Goal: Task Accomplishment & Management: Use online tool/utility

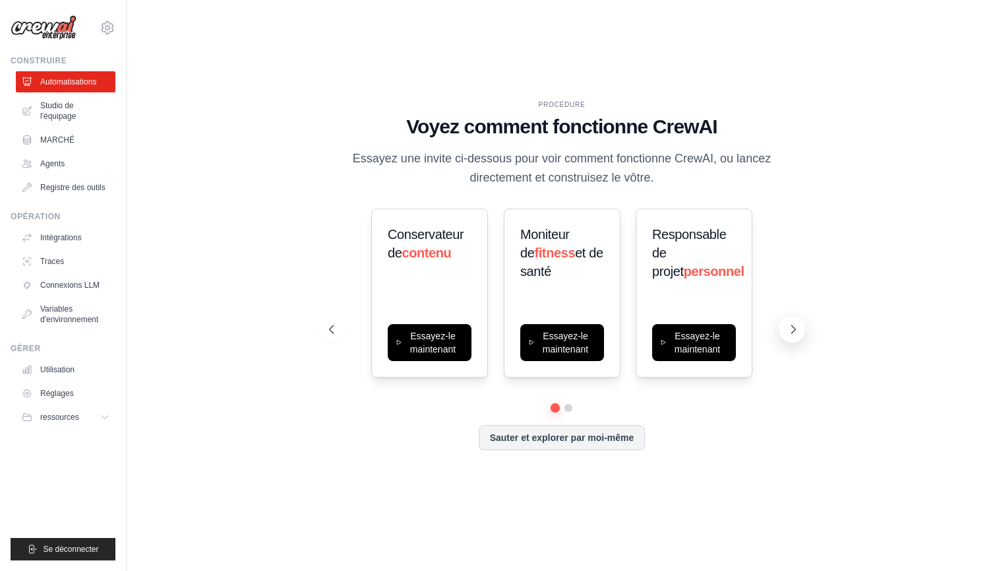
click at [790, 325] on icon at bounding box center [793, 329] width 13 height 13
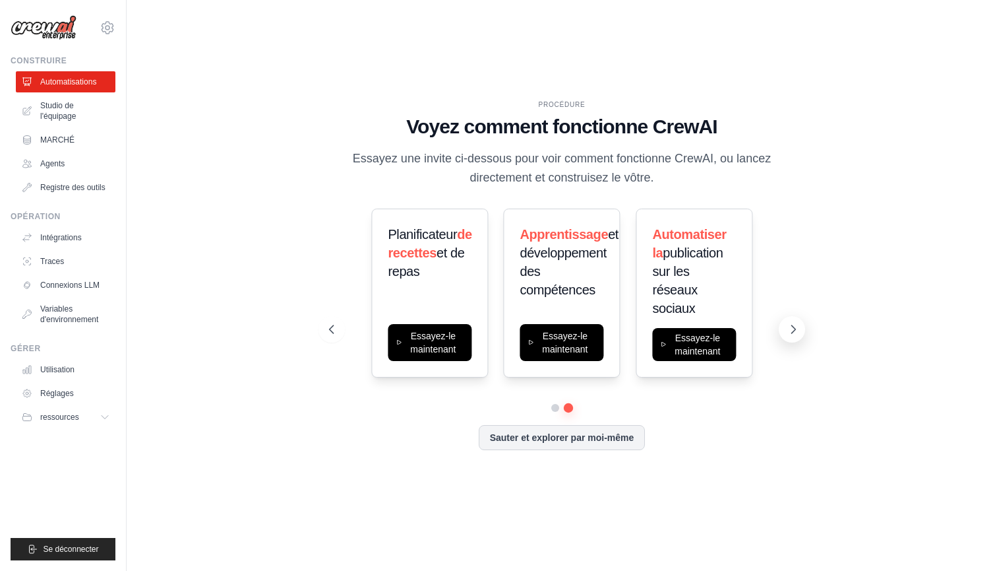
click at [790, 325] on icon at bounding box center [793, 329] width 13 height 13
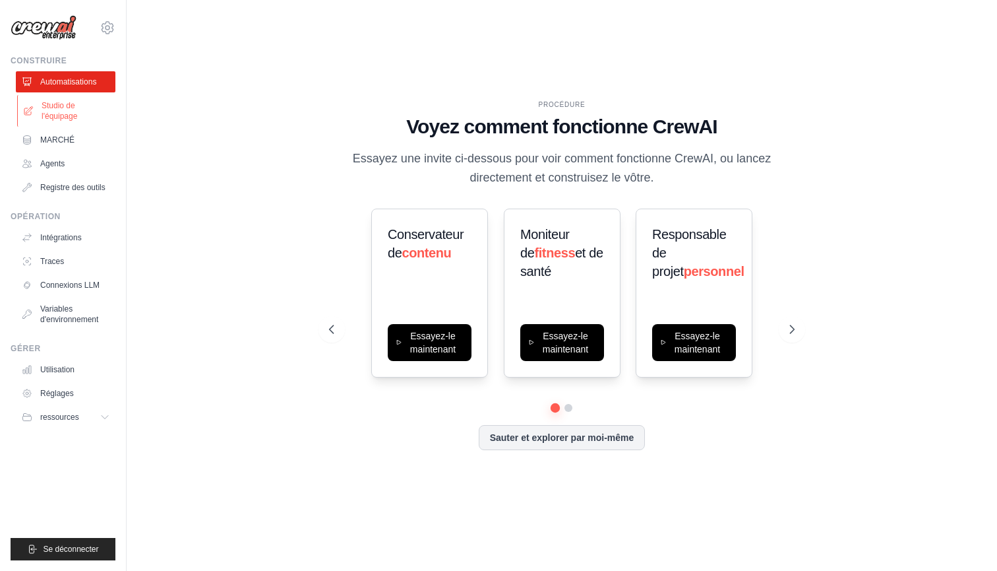
click at [75, 115] on link "Studio de l'équipage" at bounding box center [67, 111] width 100 height 32
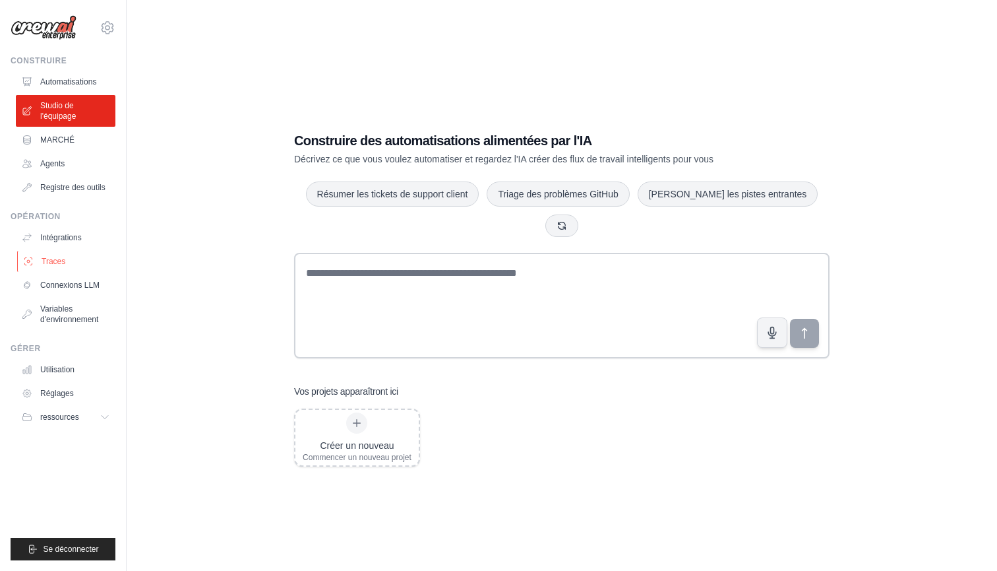
click at [49, 252] on link "Traces" at bounding box center [67, 261] width 100 height 21
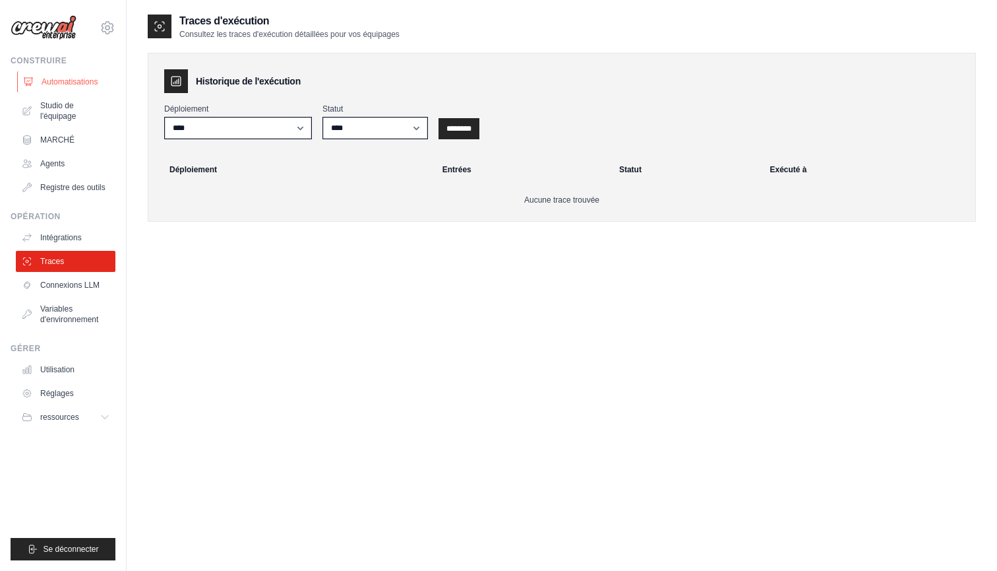
click at [55, 90] on link "Automatisations" at bounding box center [67, 81] width 100 height 21
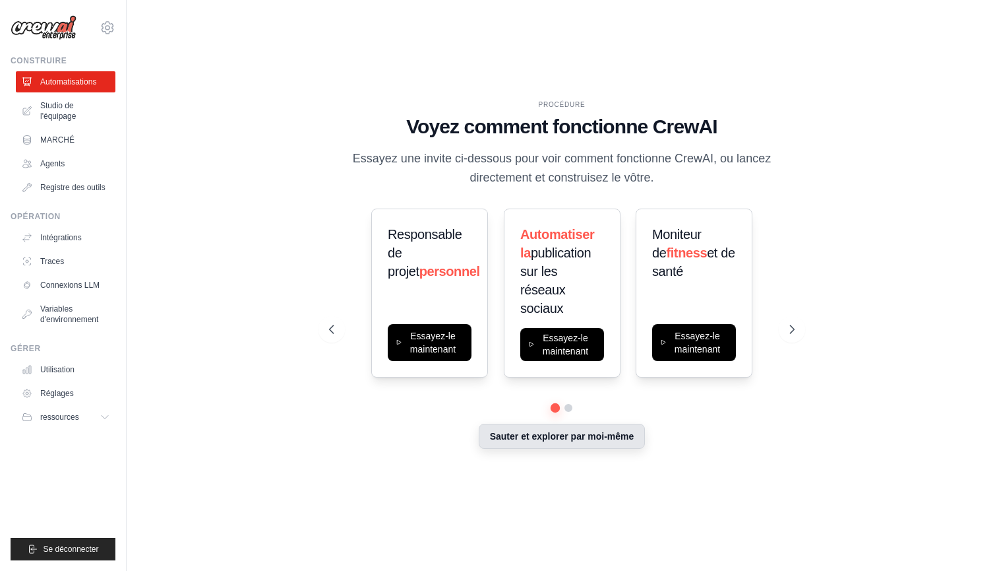
click at [507, 439] on button "Sauter et explorer par moi-même" at bounding box center [562, 435] width 167 height 25
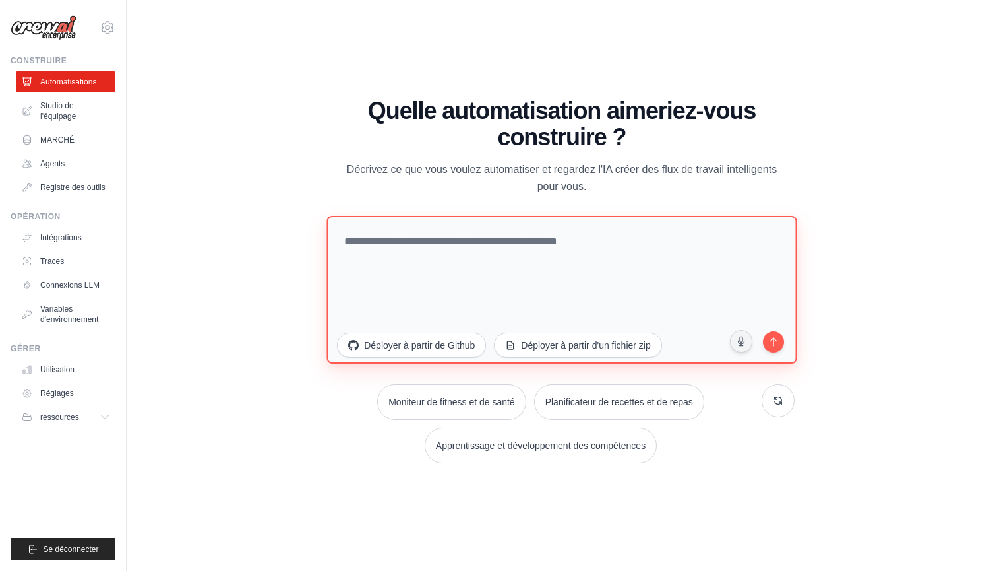
click at [495, 237] on textarea at bounding box center [562, 289] width 470 height 148
paste textarea "**********"
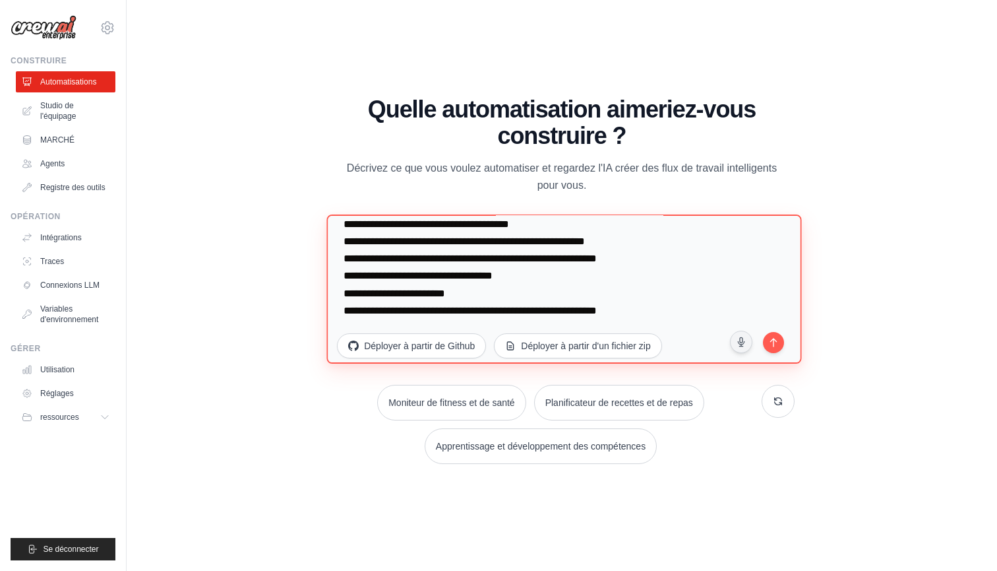
scroll to position [154, 0]
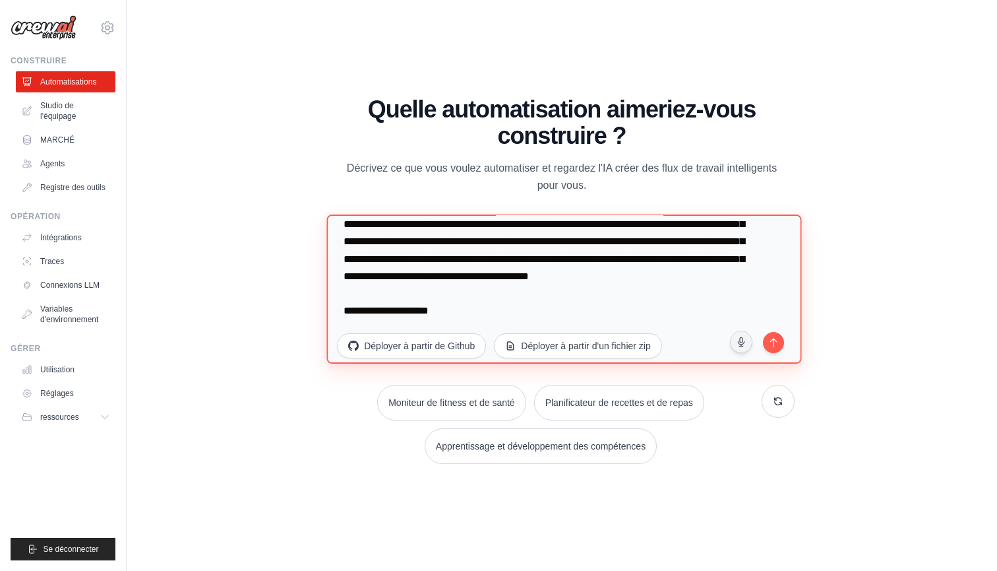
click at [454, 316] on textarea "**********" at bounding box center [564, 288] width 475 height 149
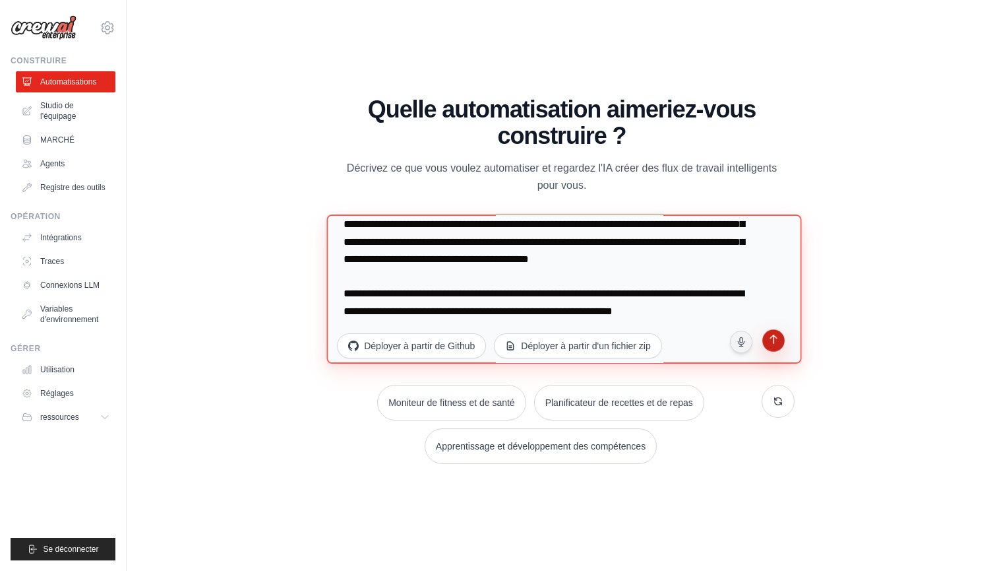
type textarea "**********"
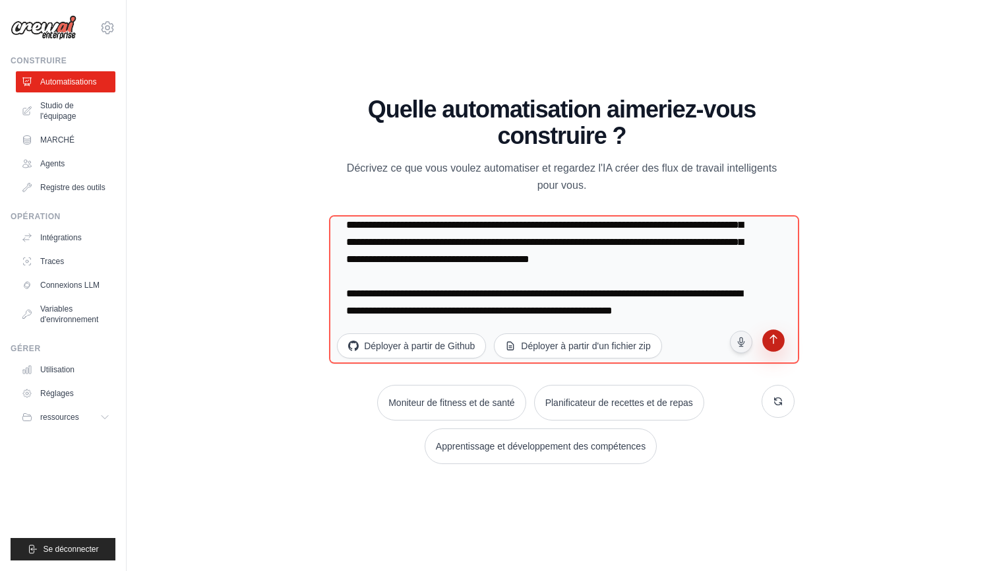
click at [772, 343] on icon "submit" at bounding box center [773, 340] width 13 height 13
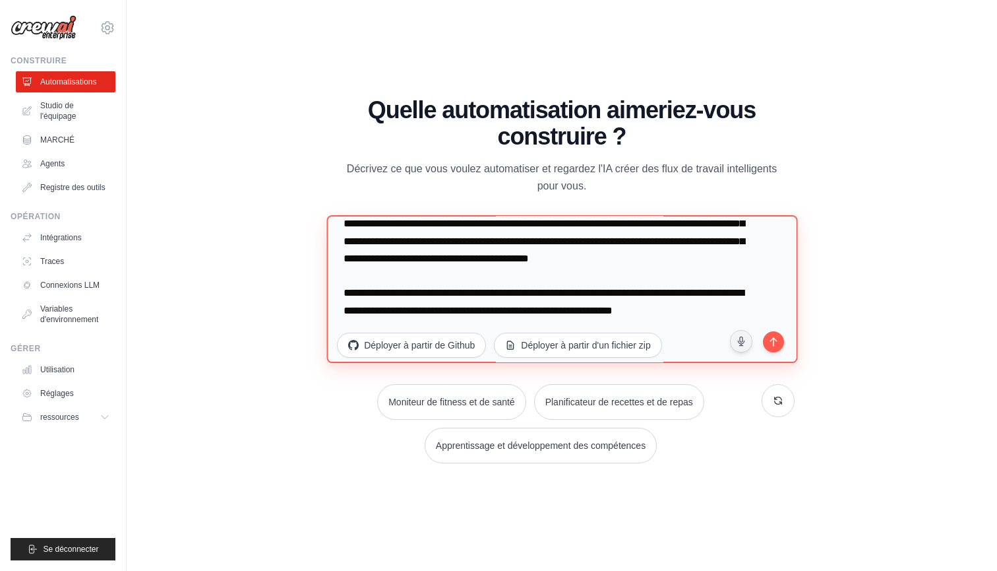
scroll to position [189, 0]
drag, startPoint x: 346, startPoint y: 237, endPoint x: 532, endPoint y: 415, distance: 257.6
click at [532, 415] on div "Quelle automatisation aimeriez-vous construire ? Décrivez ce que vous voulez au…" at bounding box center [562, 279] width 466 height 365
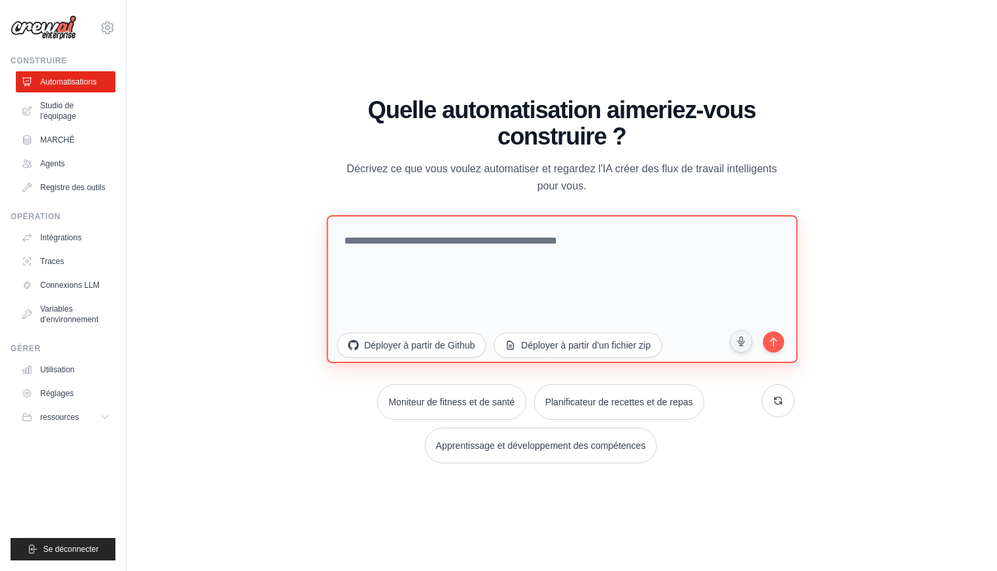
scroll to position [0, 0]
type textarea "**********"
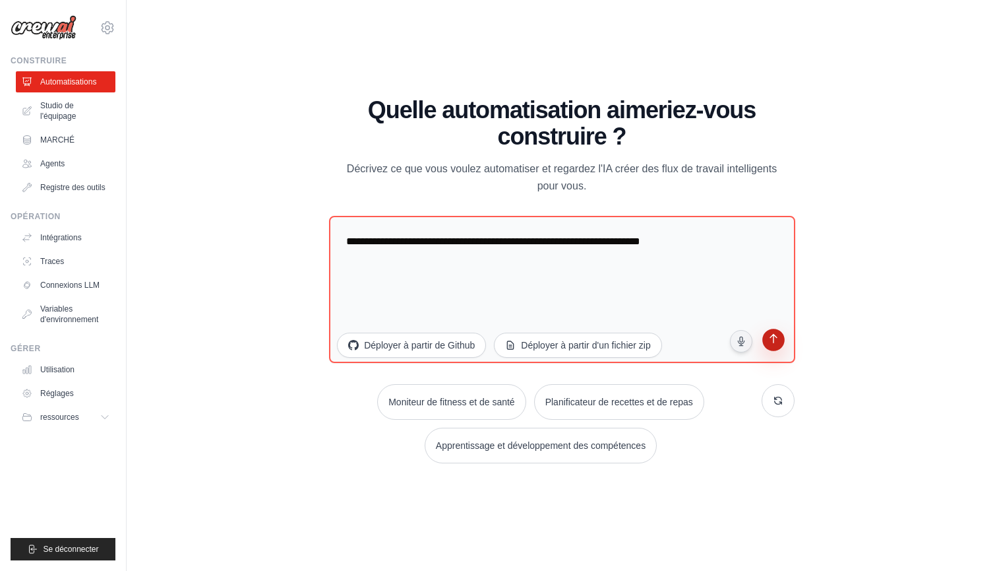
click at [771, 342] on icon "submit" at bounding box center [773, 340] width 13 height 13
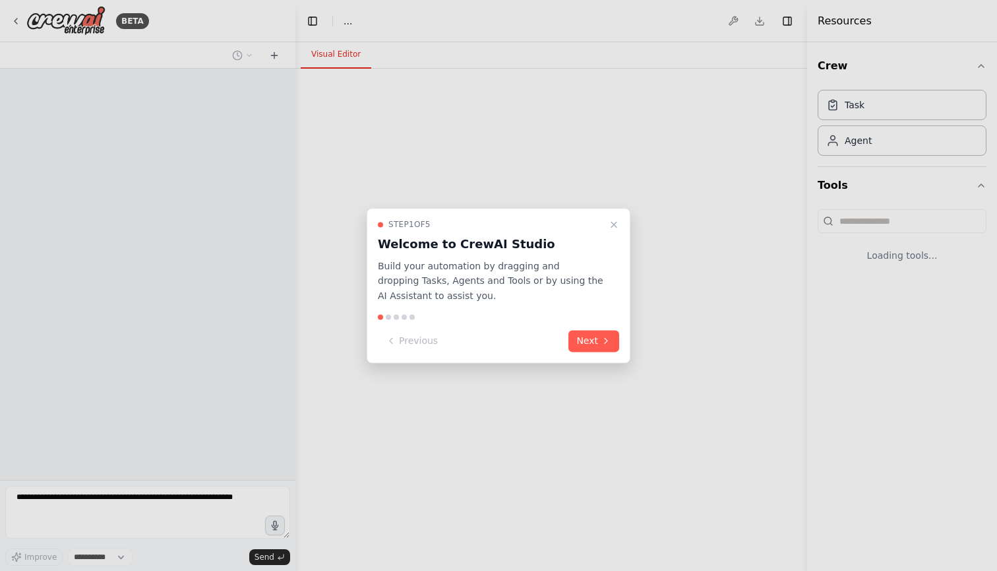
select select "****"
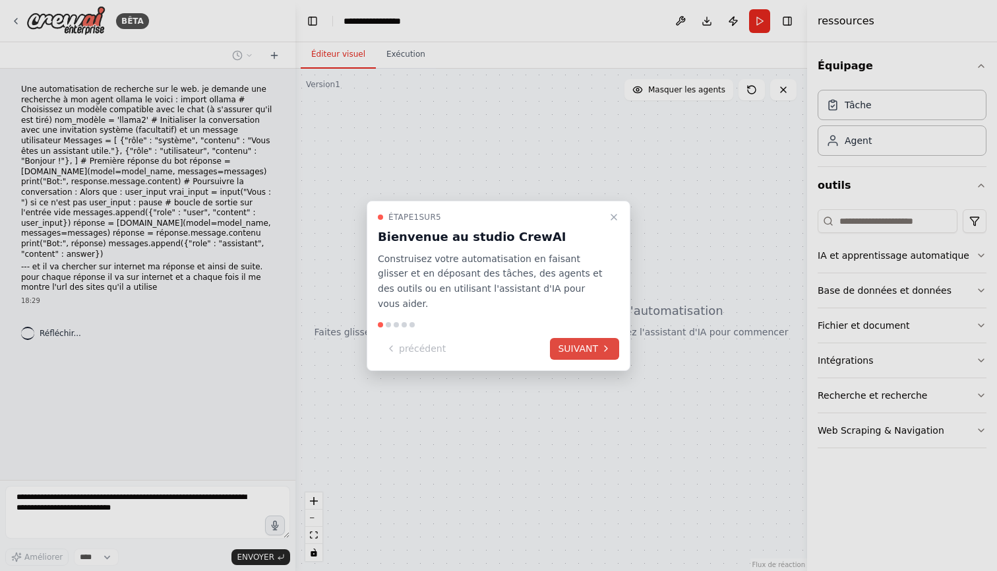
click at [597, 338] on button "SUIVANT" at bounding box center [584, 349] width 69 height 22
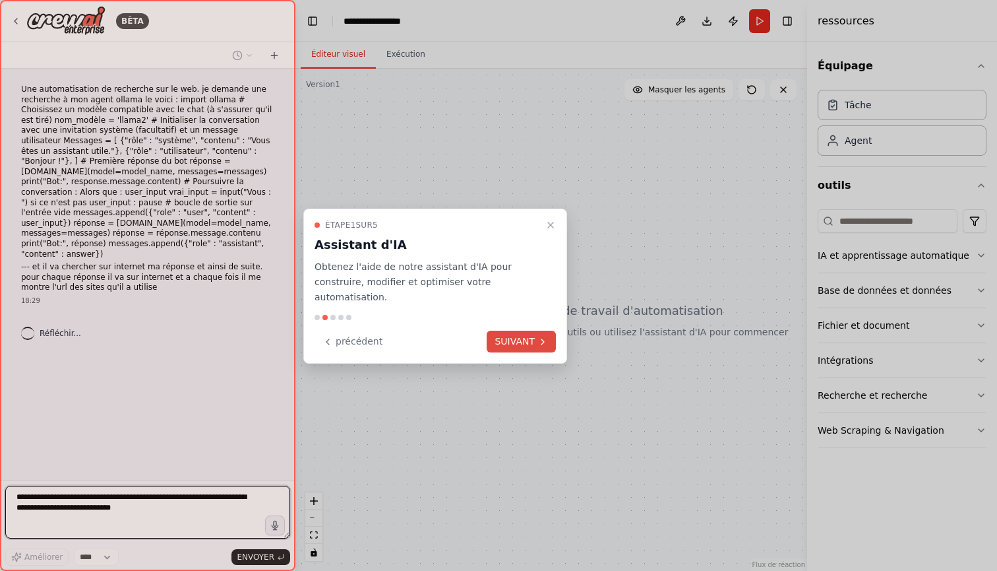
click at [507, 344] on button "SUIVANT" at bounding box center [521, 341] width 69 height 22
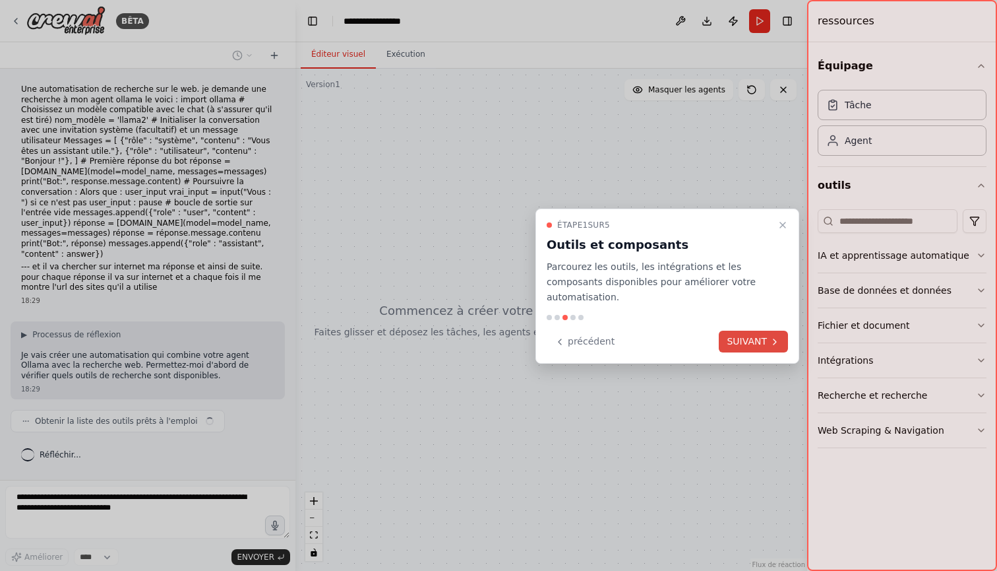
click at [721, 330] on button "SUIVANT" at bounding box center [753, 341] width 69 height 22
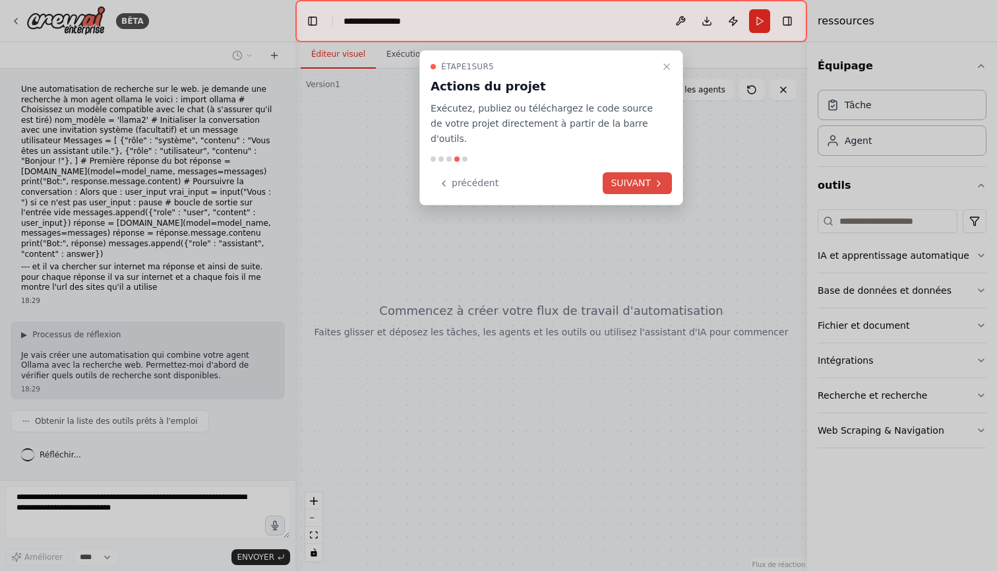
click at [625, 172] on button "SUIVANT" at bounding box center [637, 183] width 69 height 22
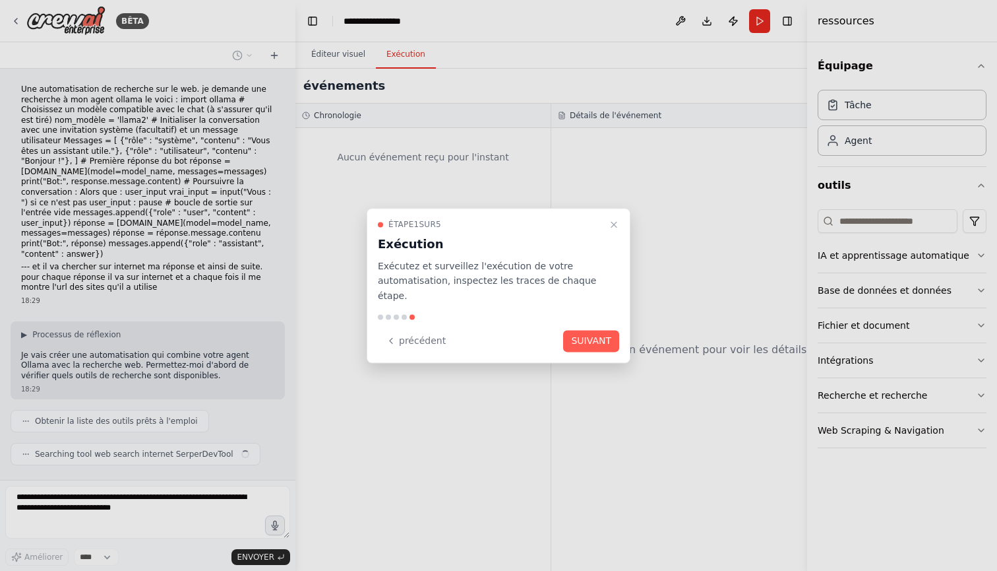
scroll to position [11, 0]
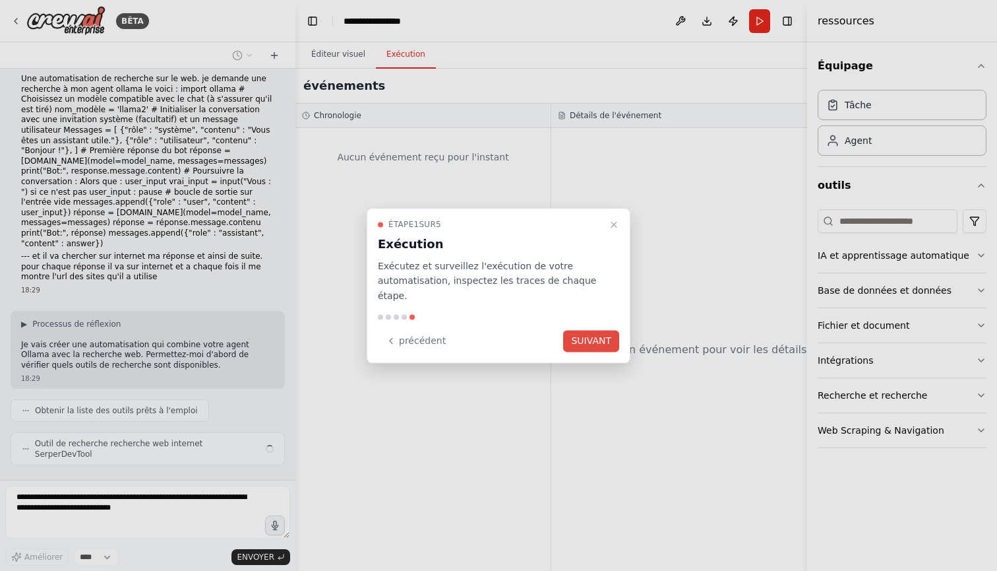
click at [596, 330] on button "SUIVANT" at bounding box center [591, 341] width 56 height 22
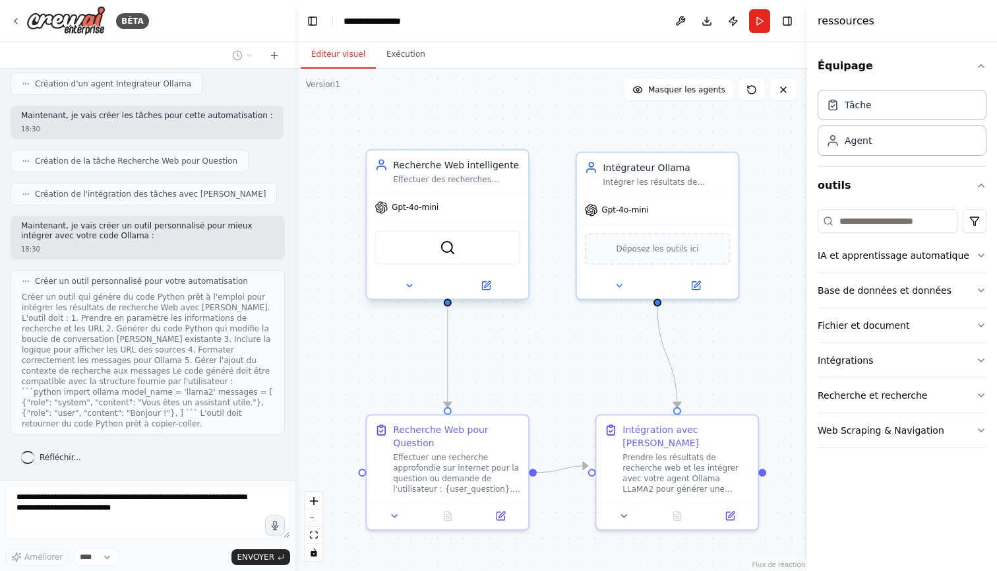
scroll to position [488, 0]
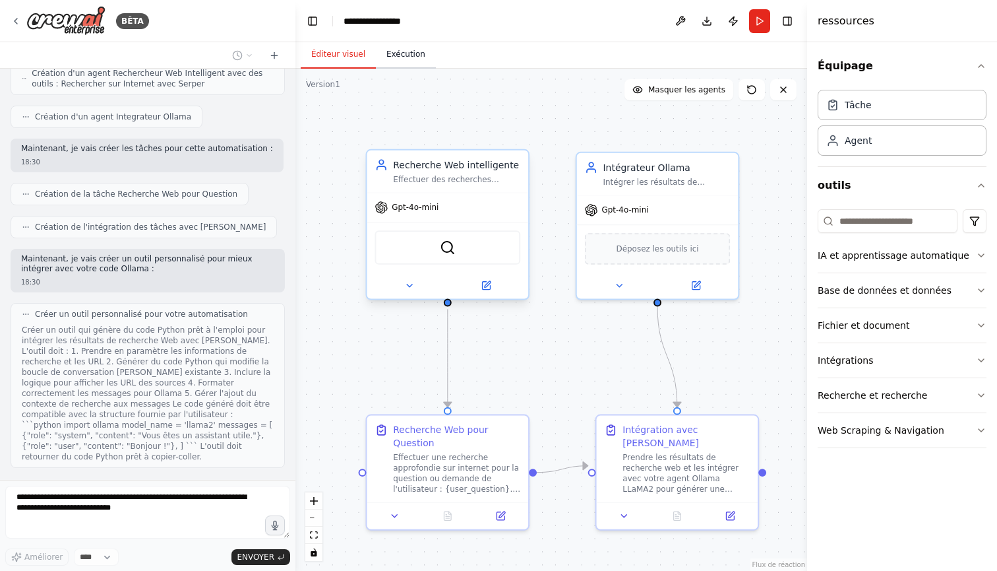
click at [398, 57] on button "Exécution" at bounding box center [406, 55] width 60 height 28
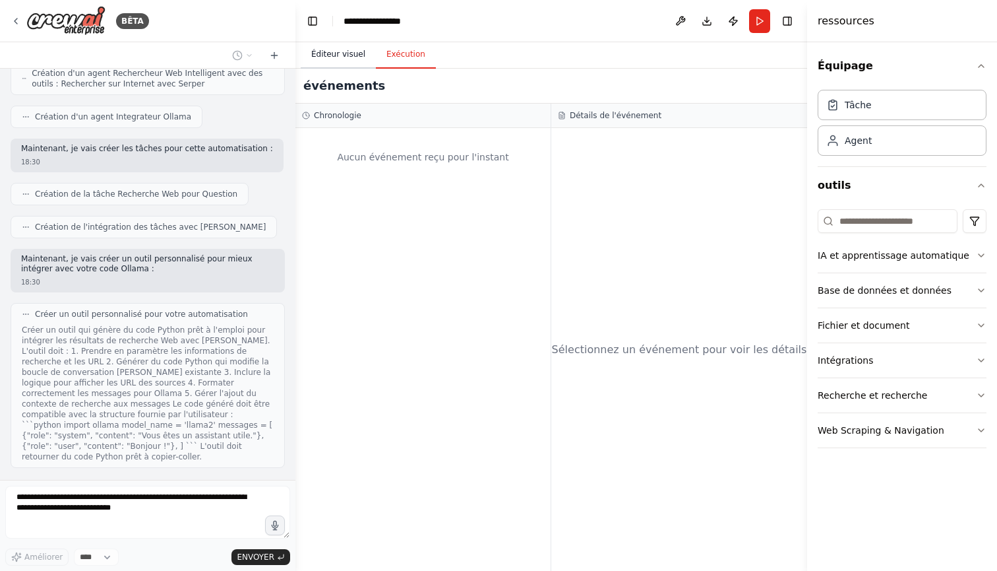
click at [344, 67] on button "Éditeur visuel" at bounding box center [338, 55] width 75 height 28
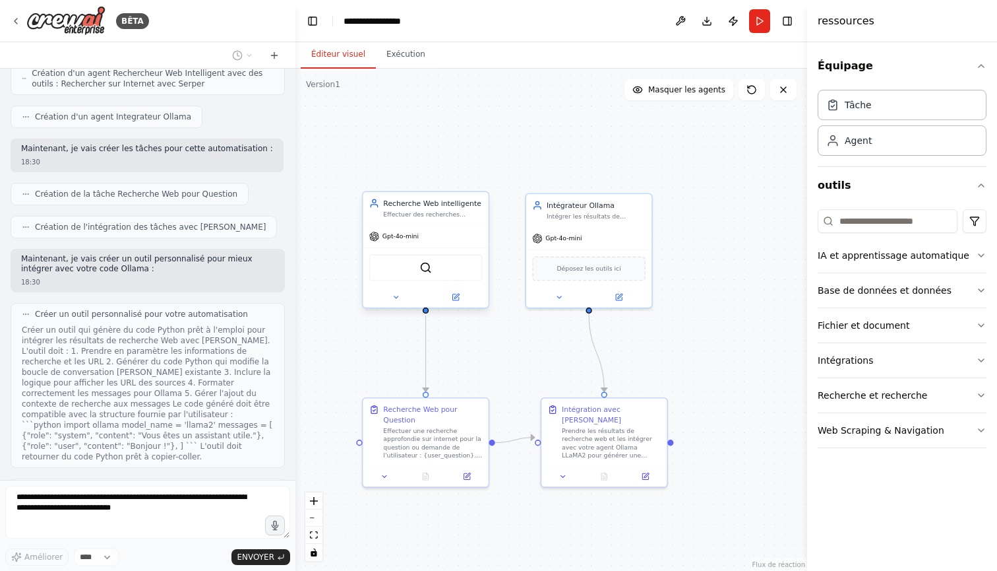
scroll to position [574, 0]
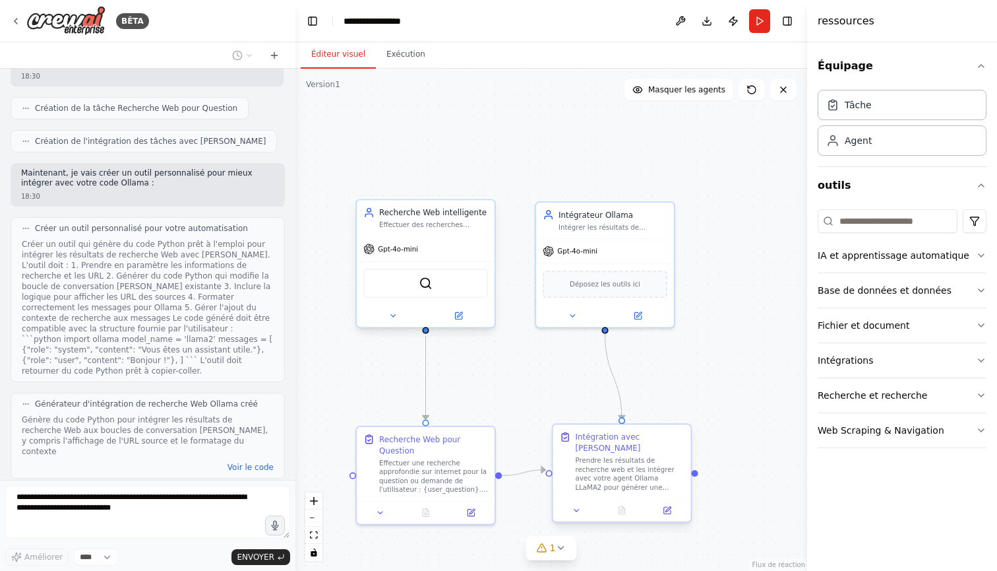
click at [610, 475] on div "Prendre les résultats de recherche web et les intégrer avec votre agent Ollama …" at bounding box center [629, 474] width 109 height 36
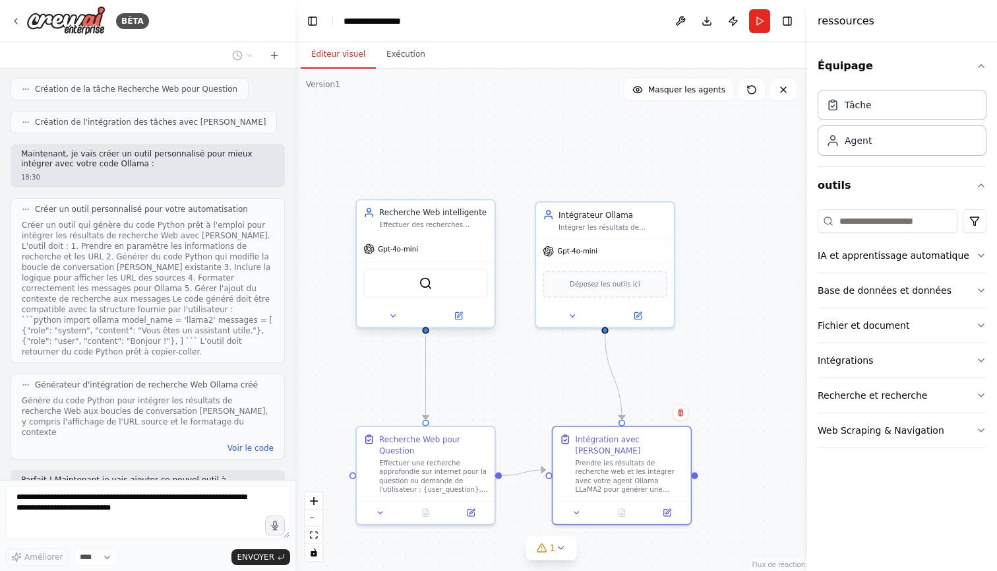
scroll to position [660, 0]
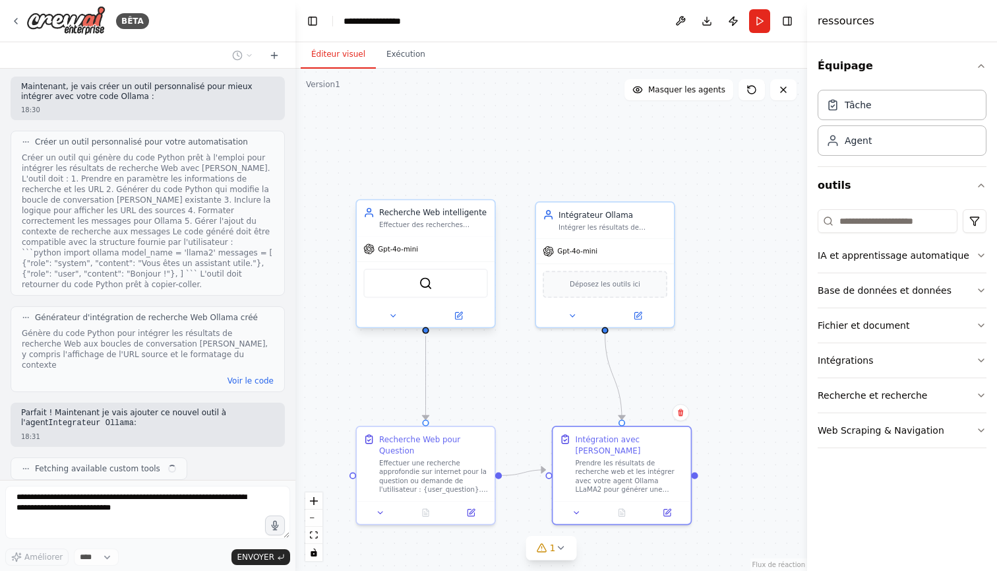
click at [706, 261] on div ".deletable-edge-delete-btn { width: 20px; height: 20px; border: 0px solid #ffff…" at bounding box center [552, 320] width 512 height 502
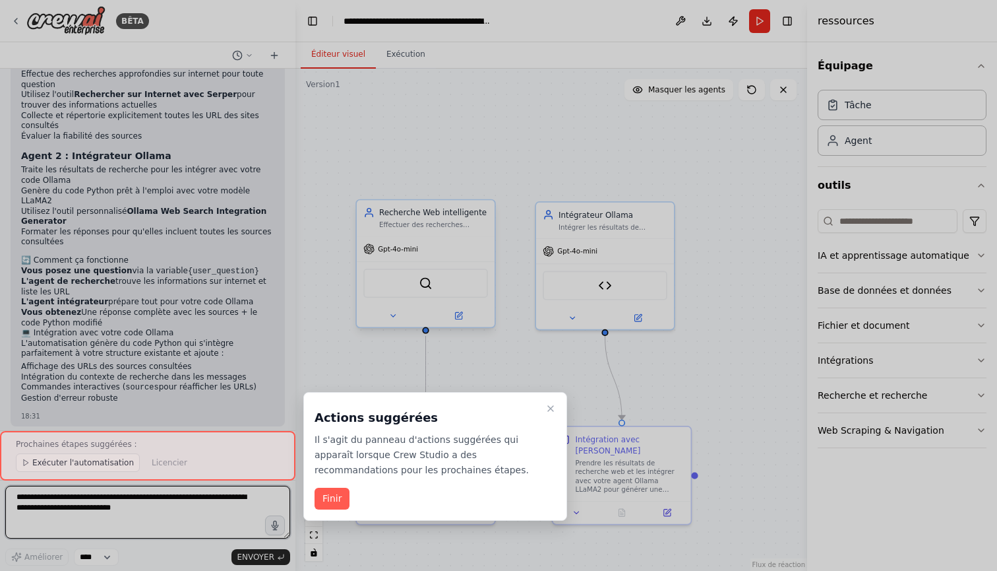
scroll to position [1394, 0]
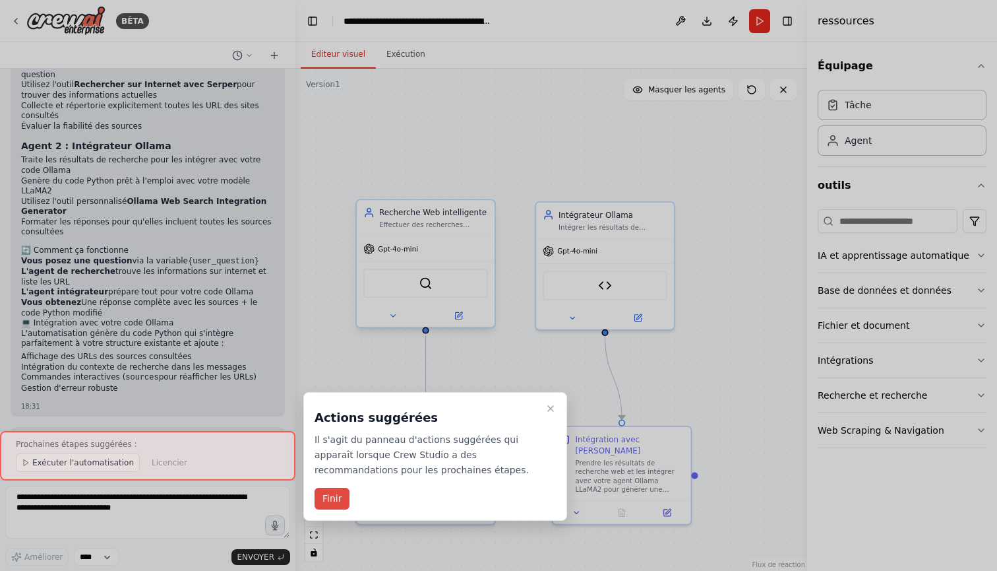
click at [322, 495] on button "Finir" at bounding box center [332, 498] width 35 height 22
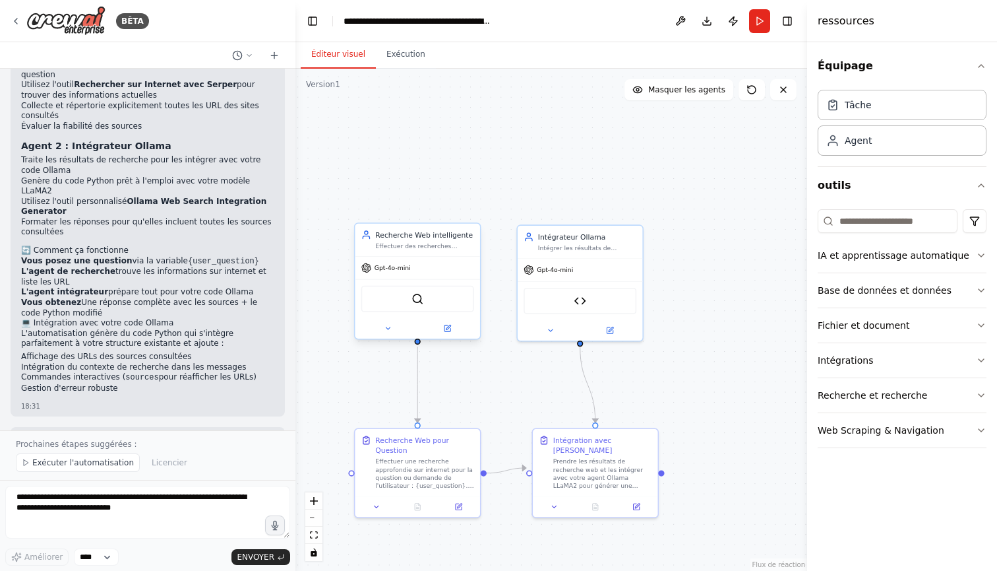
scroll to position [0, 0]
click at [58, 458] on span "Exécuter l'automatisation" at bounding box center [83, 462] width 102 height 11
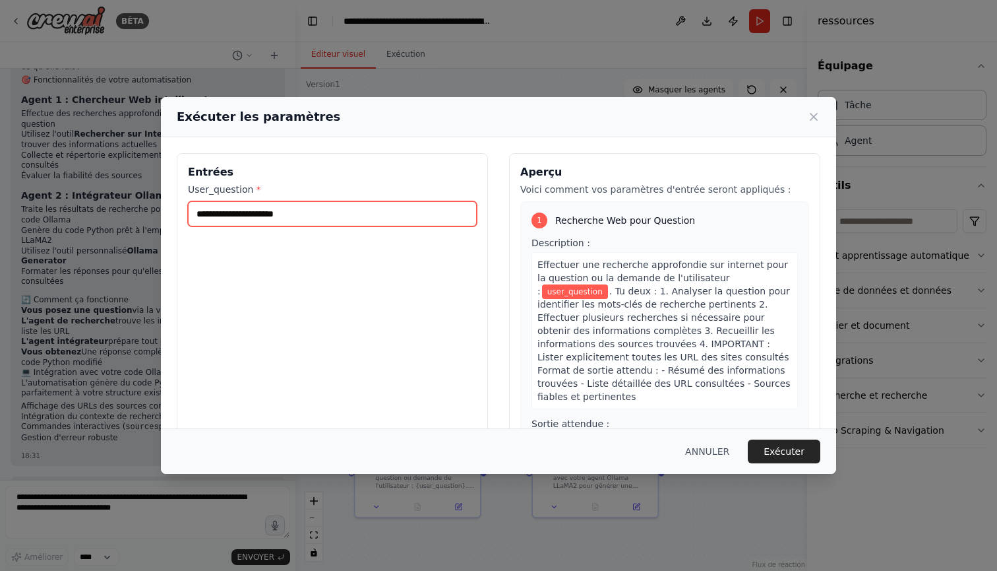
click at [382, 214] on input "User_question *" at bounding box center [332, 213] width 289 height 25
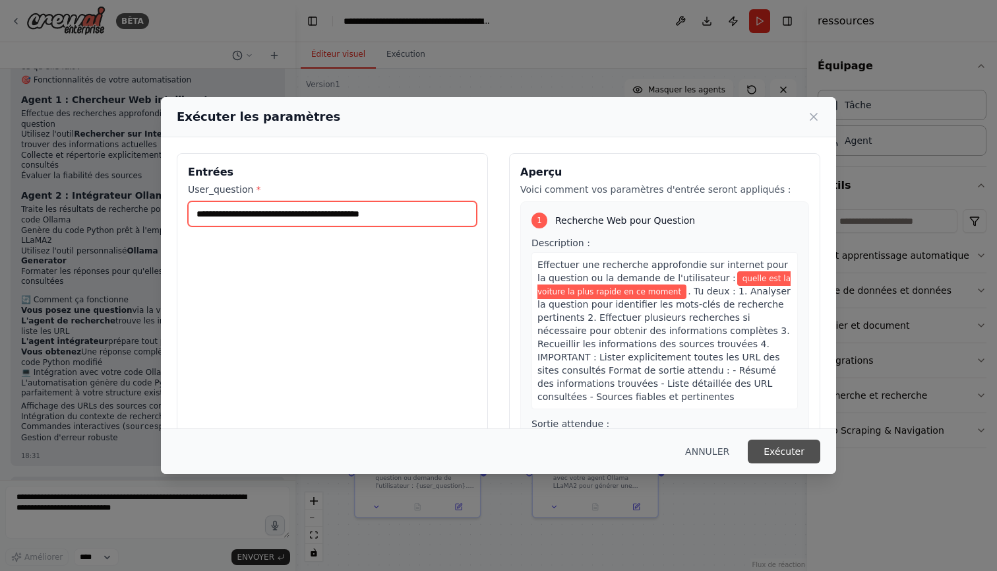
type input "**********"
click at [791, 453] on button "Exécuter" at bounding box center [784, 451] width 73 height 24
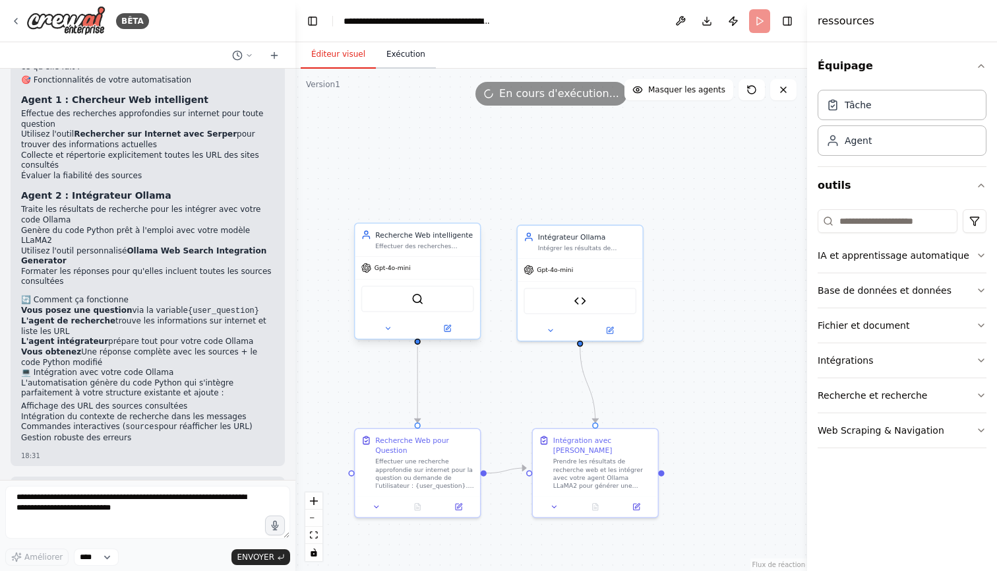
click at [405, 59] on button "Exécution" at bounding box center [406, 55] width 60 height 28
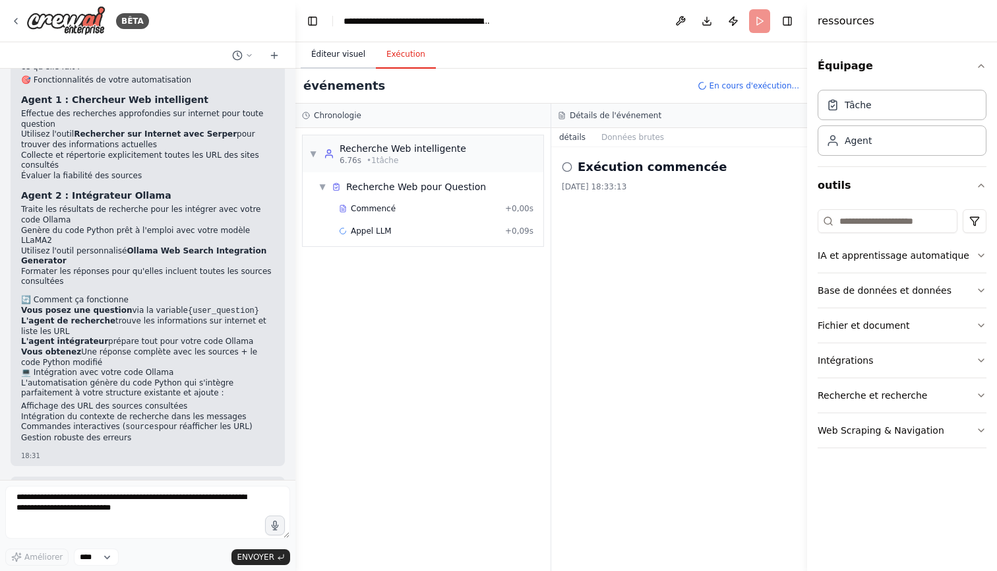
click at [333, 52] on button "Éditeur visuel" at bounding box center [338, 55] width 75 height 28
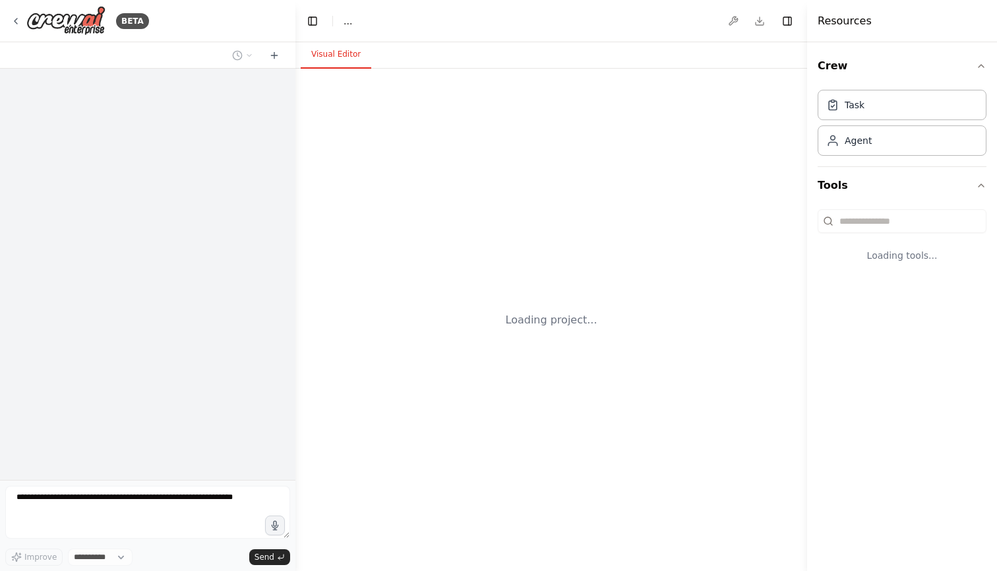
select select "****"
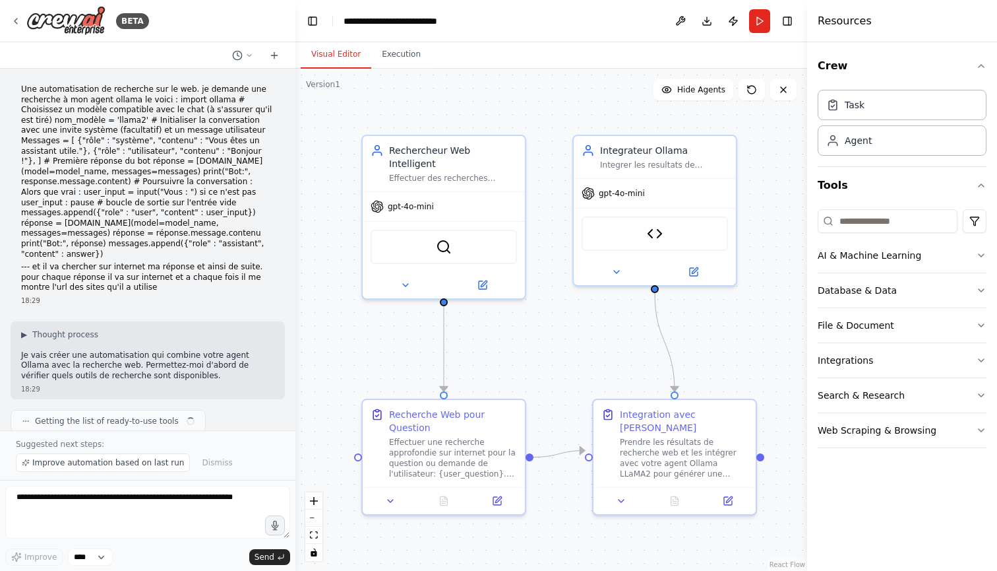
scroll to position [1490, 0]
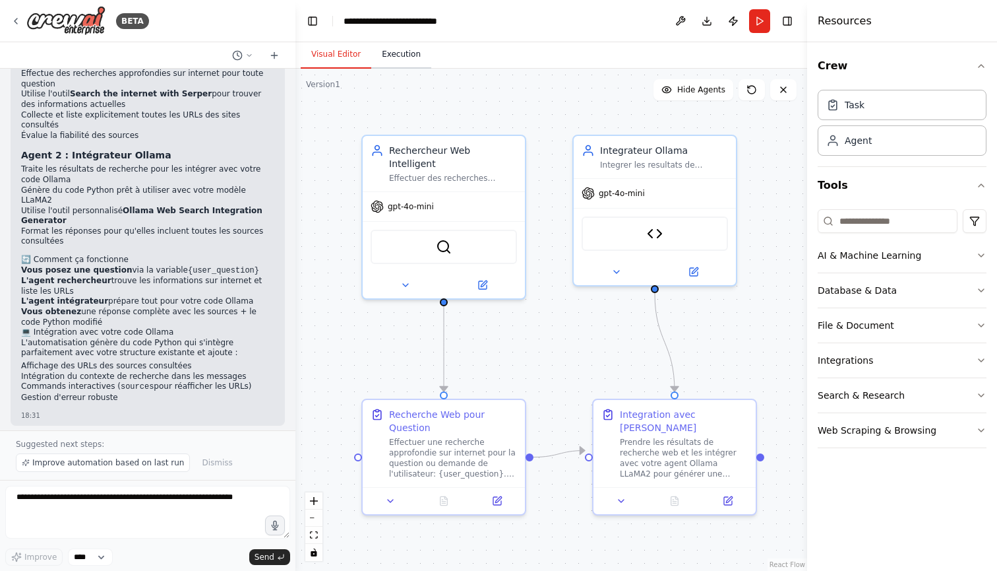
click at [394, 68] on button "Execution" at bounding box center [401, 55] width 60 height 28
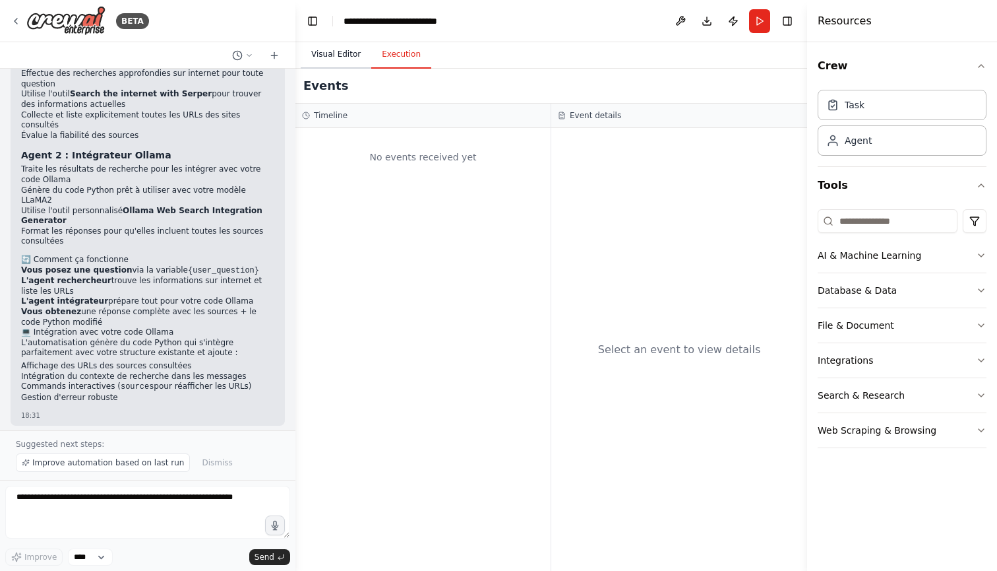
click at [333, 60] on button "Visual Editor" at bounding box center [336, 55] width 71 height 28
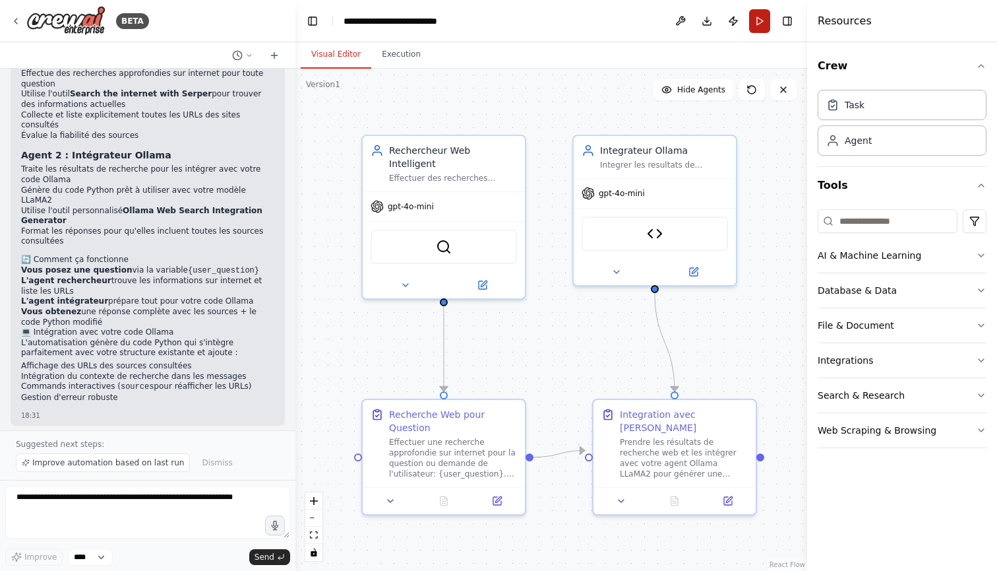
click at [759, 17] on button "Run" at bounding box center [759, 21] width 21 height 24
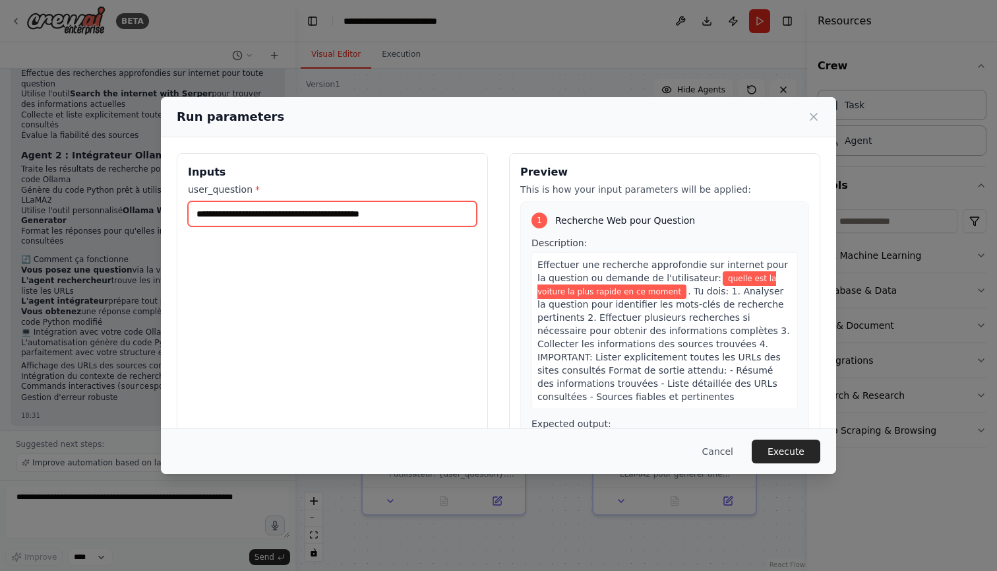
click at [381, 212] on input "**********" at bounding box center [332, 213] width 289 height 25
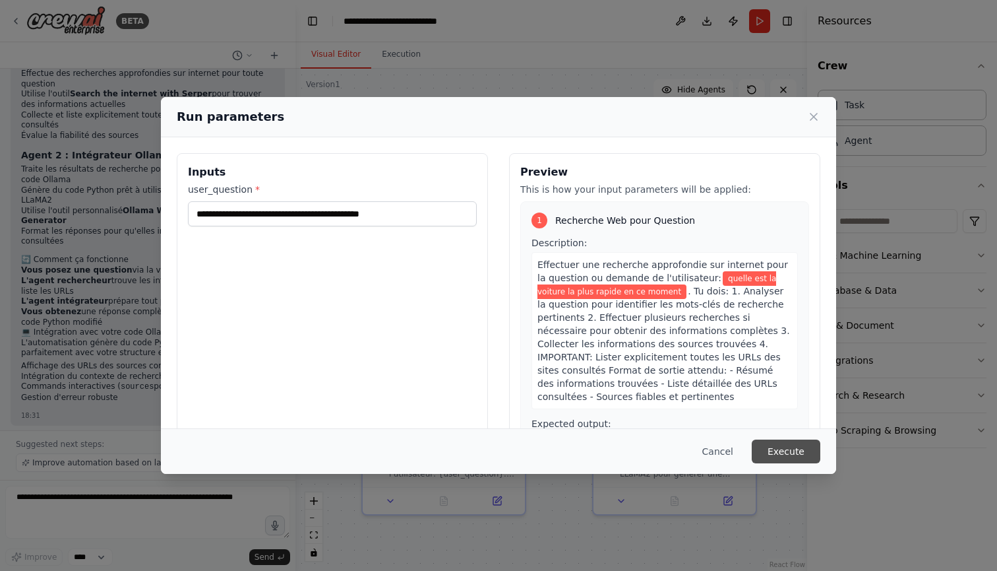
click at [774, 441] on button "Execute" at bounding box center [786, 451] width 69 height 24
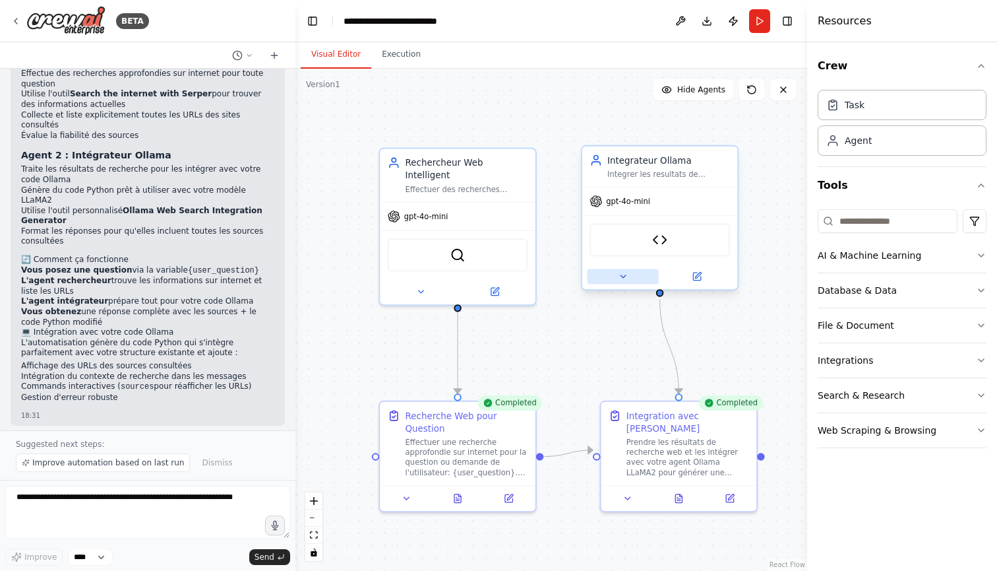
click at [621, 273] on icon at bounding box center [623, 276] width 10 height 10
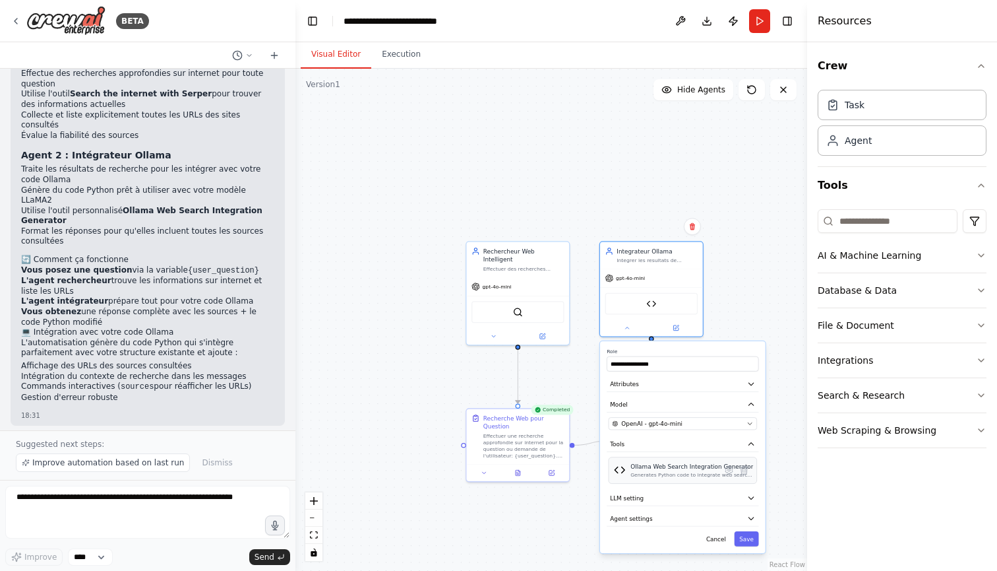
click at [641, 474] on div "Generates Python code to integrate web search results with Ollama conversation …" at bounding box center [692, 475] width 123 height 7
click at [743, 234] on div ".deletable-edge-delete-btn { width: 20px; height: 20px; border: 0px solid #ffff…" at bounding box center [552, 320] width 512 height 502
click at [739, 536] on button "Save" at bounding box center [747, 538] width 24 height 15
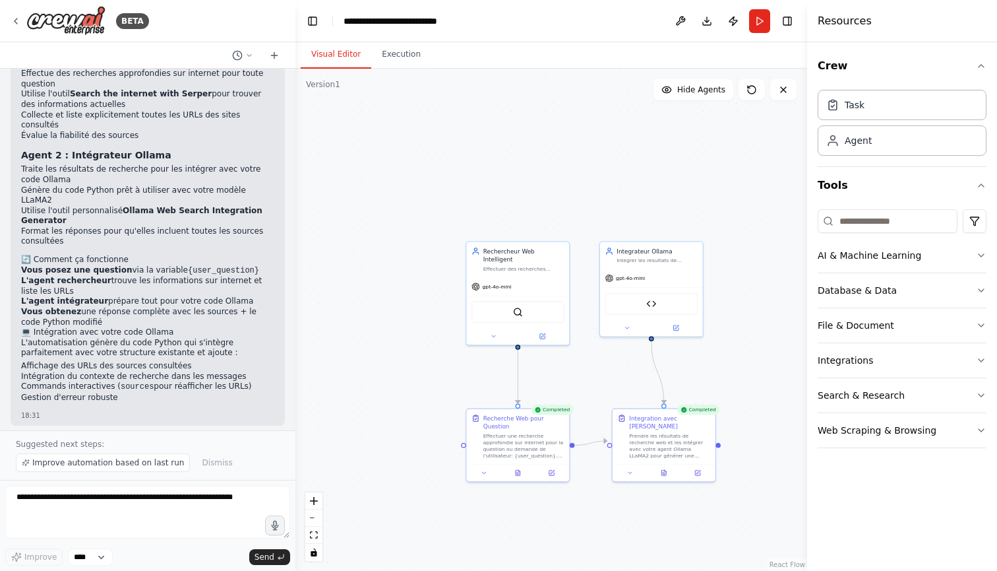
click at [743, 319] on div ".deletable-edge-delete-btn { width: 20px; height: 20px; border: 0px solid #ffff…" at bounding box center [552, 320] width 512 height 502
click at [679, 21] on button at bounding box center [680, 21] width 21 height 24
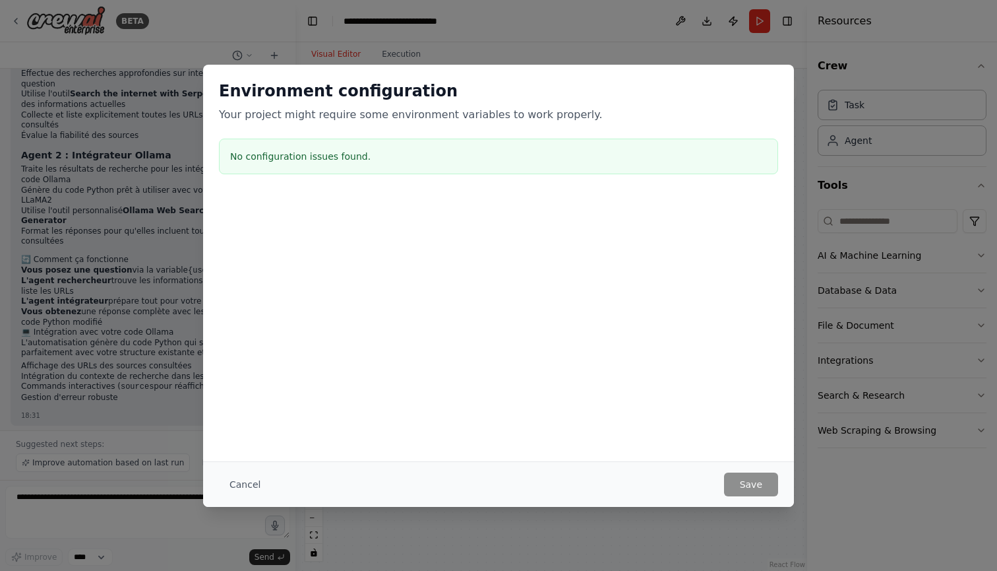
drag, startPoint x: 529, startPoint y: 151, endPoint x: 542, endPoint y: 209, distance: 59.4
click at [542, 207] on div "Environment configuration Your project might require some environment variables…" at bounding box center [498, 196] width 591 height 263
click at [234, 487] on button "Cancel" at bounding box center [245, 484] width 52 height 24
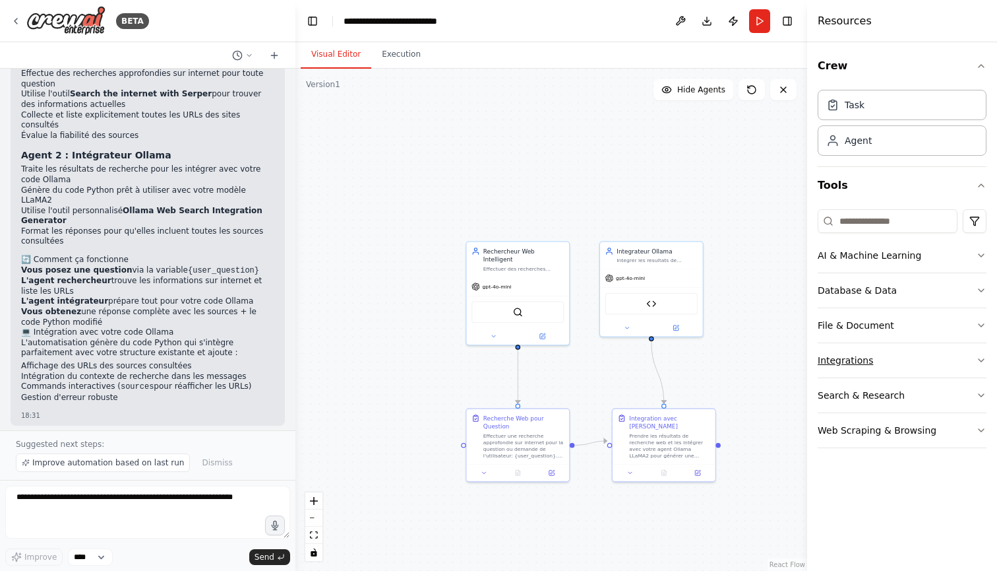
click at [856, 357] on button "Integrations" at bounding box center [902, 360] width 169 height 34
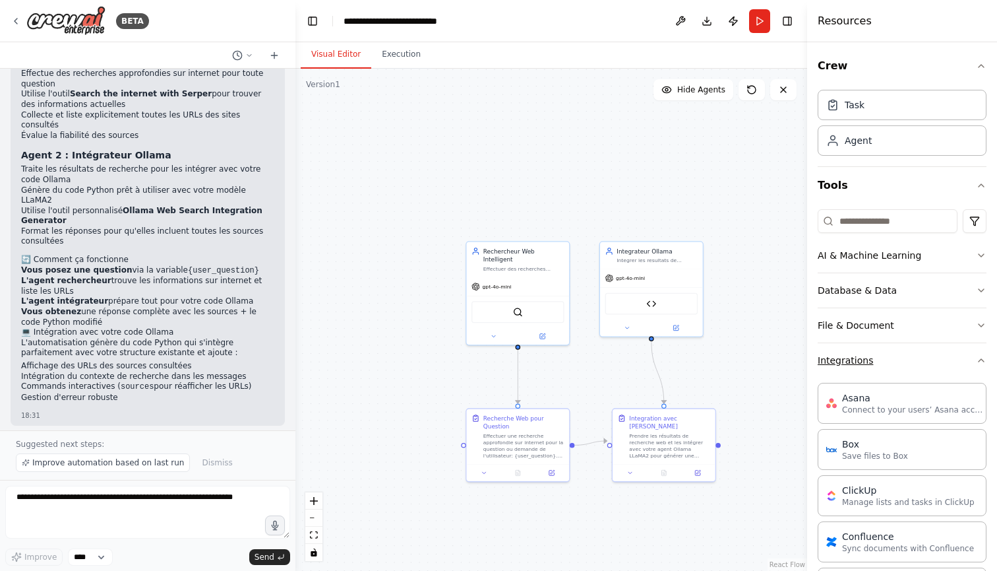
click at [981, 356] on icon "button" at bounding box center [981, 360] width 11 height 11
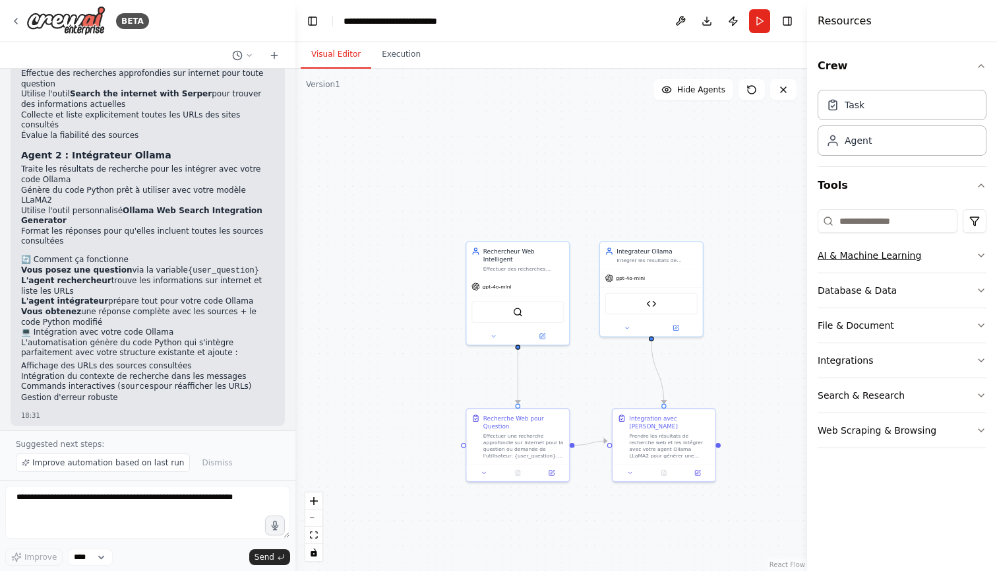
scroll to position [0, 0]
click at [873, 142] on div "Agent" at bounding box center [902, 140] width 169 height 30
click at [691, 90] on span "Hide Agents" at bounding box center [701, 89] width 48 height 11
click at [691, 90] on span "Show Agents" at bounding box center [699, 89] width 51 height 11
click at [115, 509] on textarea at bounding box center [147, 511] width 285 height 53
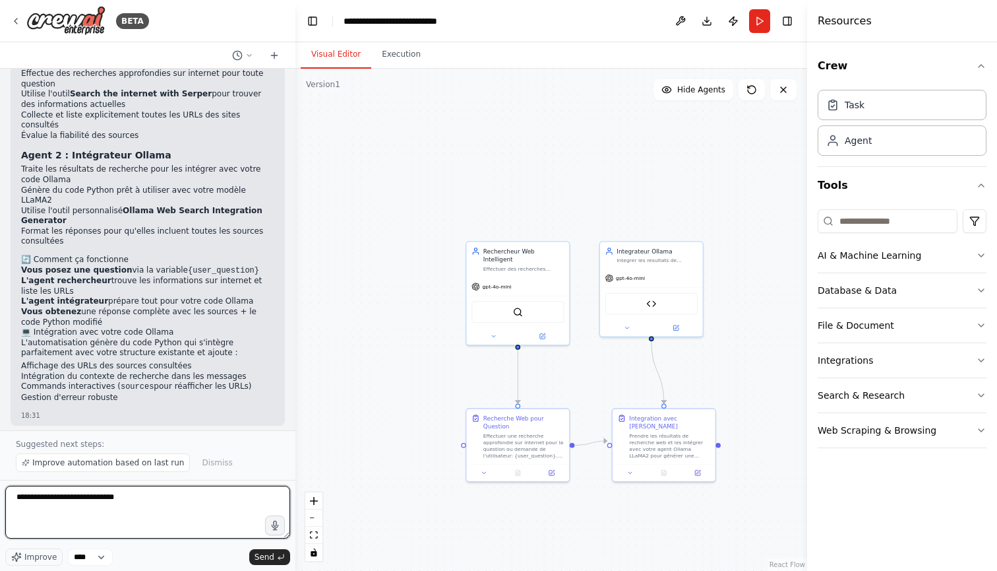
type textarea "**********"
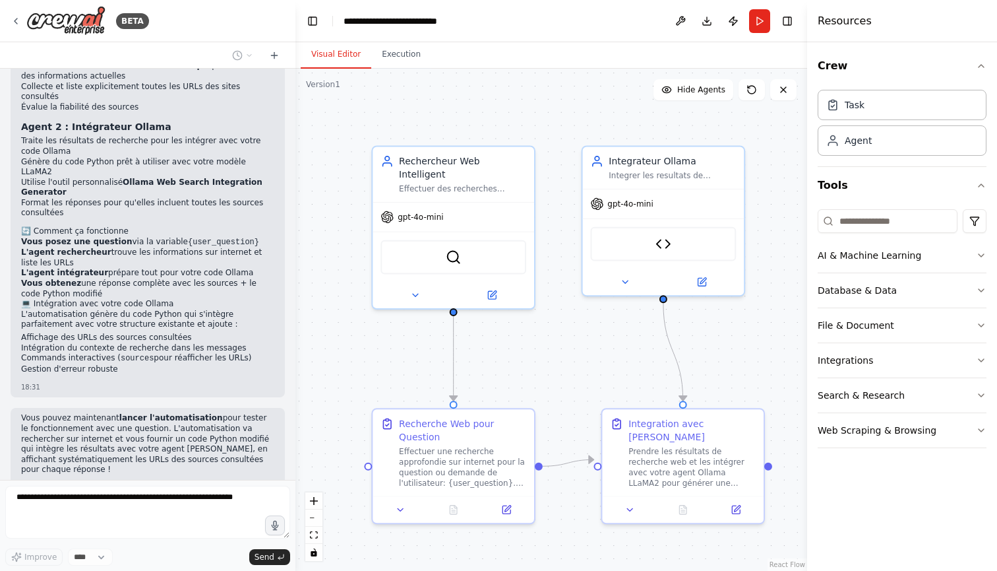
drag, startPoint x: 503, startPoint y: 175, endPoint x: 429, endPoint y: 42, distance: 152.0
click at [429, 42] on main "**********" at bounding box center [552, 285] width 512 height 571
click at [345, 389] on div ".deletable-edge-delete-btn { width: 20px; height: 20px; border: 0px solid #ffff…" at bounding box center [552, 320] width 512 height 502
click at [393, 63] on button "Execution" at bounding box center [401, 55] width 60 height 28
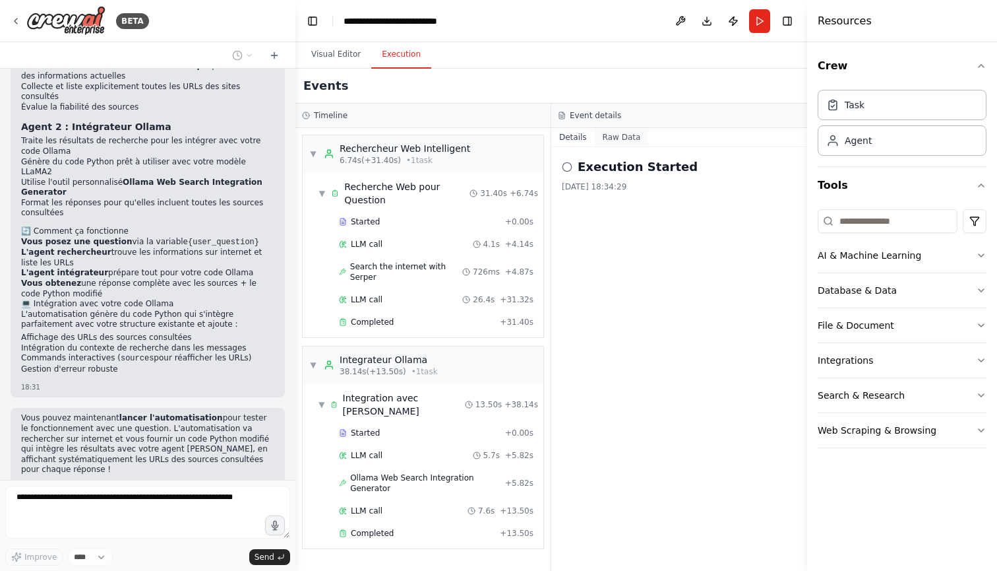
click at [604, 136] on button "Raw Data" at bounding box center [622, 137] width 54 height 18
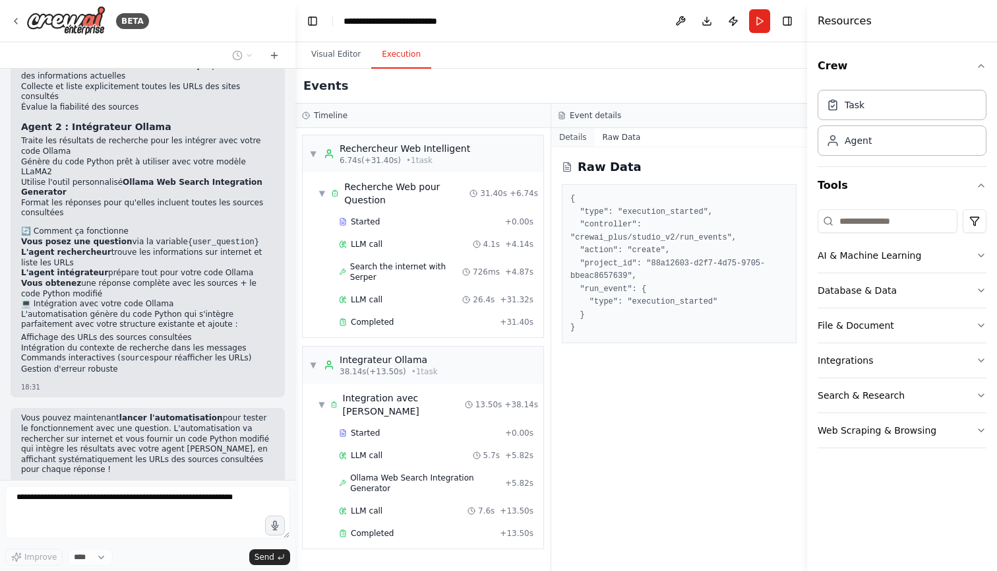
click at [572, 137] on button "Details" at bounding box center [573, 137] width 44 height 18
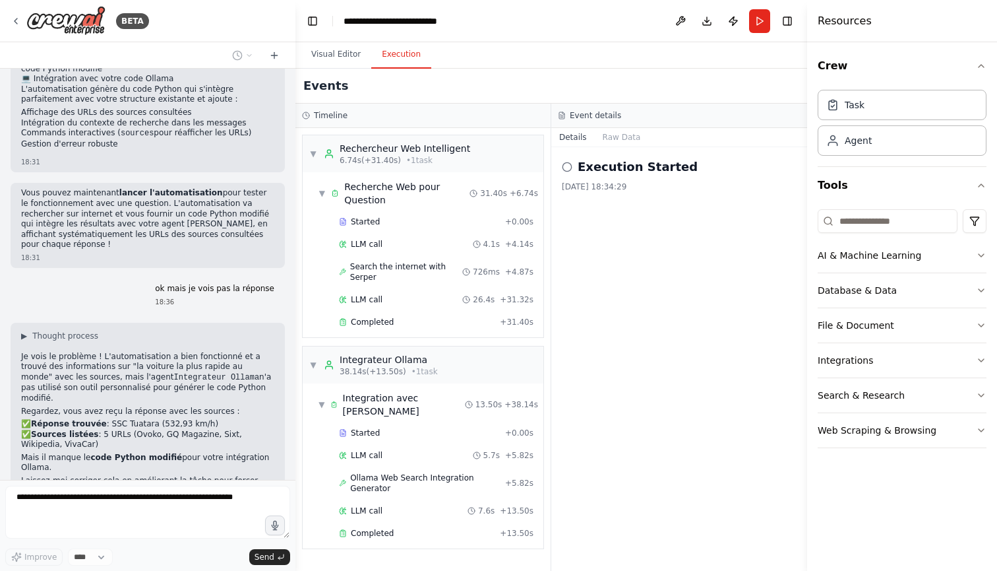
scroll to position [1776, 0]
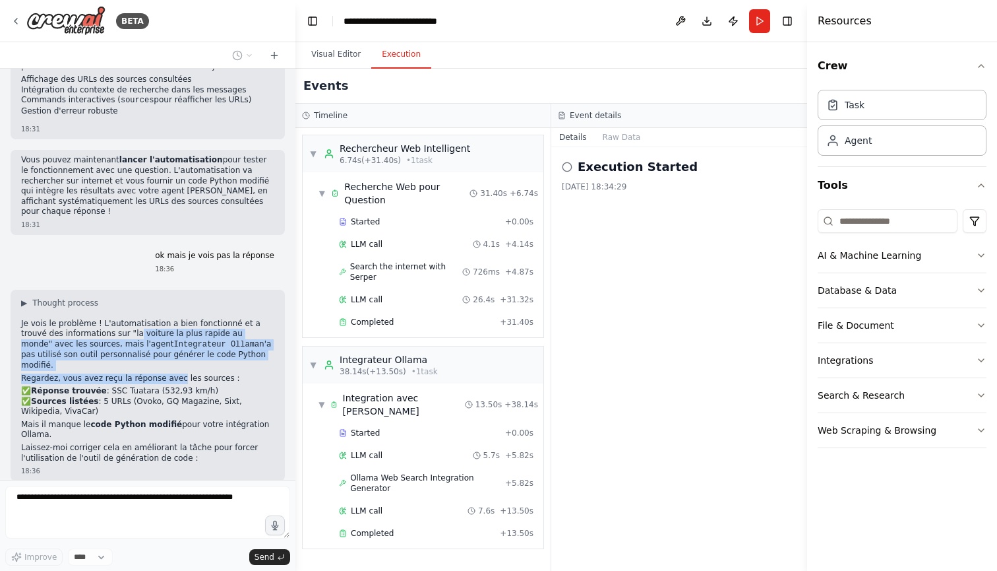
drag, startPoint x: 108, startPoint y: 266, endPoint x: 177, endPoint y: 266, distance: 68.6
click at [177, 298] on div "▶ Thought process Je vois le problème ! L'automatisation a bien fonctionné et a…" at bounding box center [147, 381] width 253 height 166
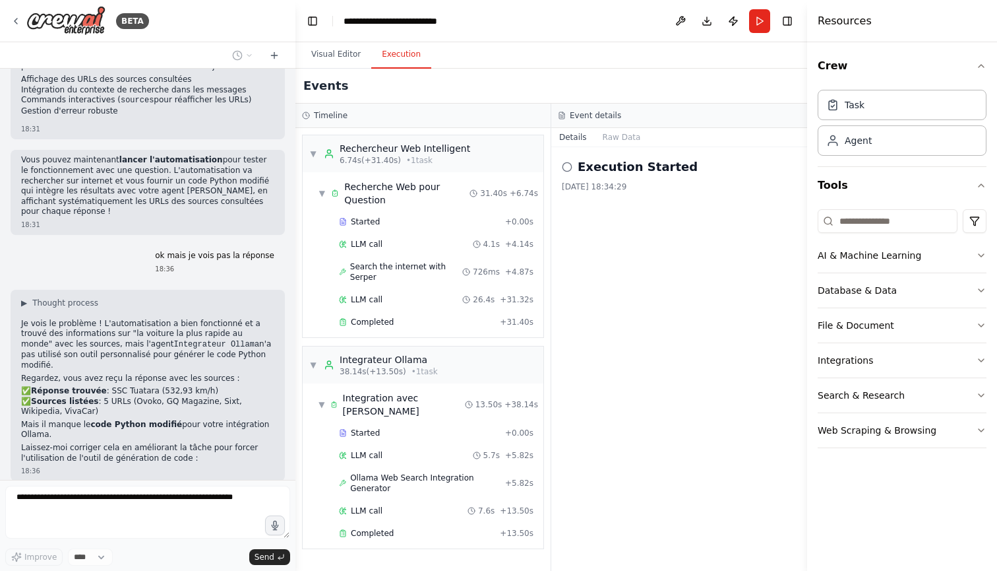
click at [232, 298] on div "▶ Thought process Je vois le problème ! L'automatisation a bien fonctionné et a…" at bounding box center [147, 381] width 253 height 166
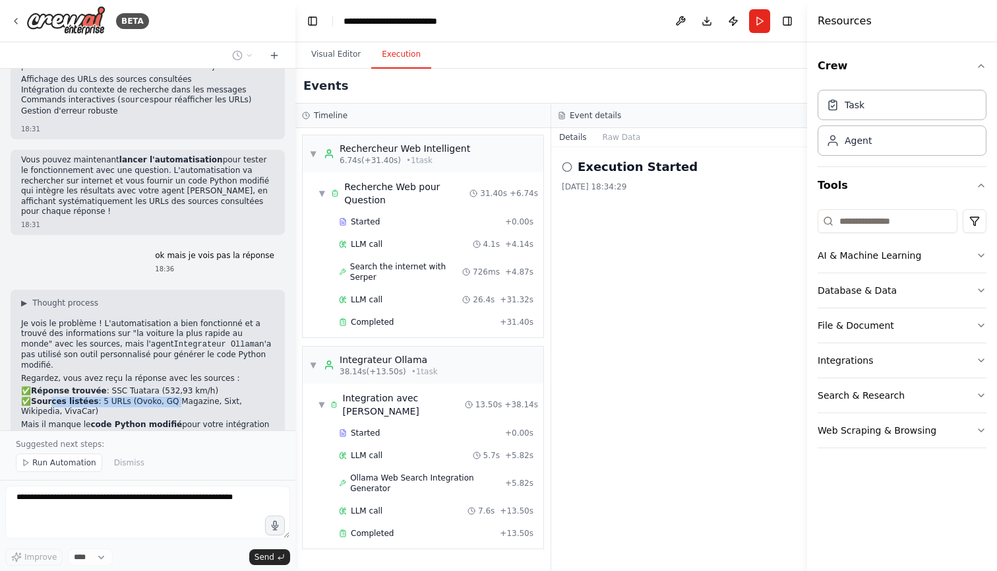
drag, startPoint x: 53, startPoint y: 288, endPoint x: 175, endPoint y: 288, distance: 122.7
click at [175, 386] on p "✅ Réponse trouvée : SSC Tuatara (532,93 km/h) ✅ Sources listées : 5 URLs (Ovoko…" at bounding box center [147, 401] width 253 height 31
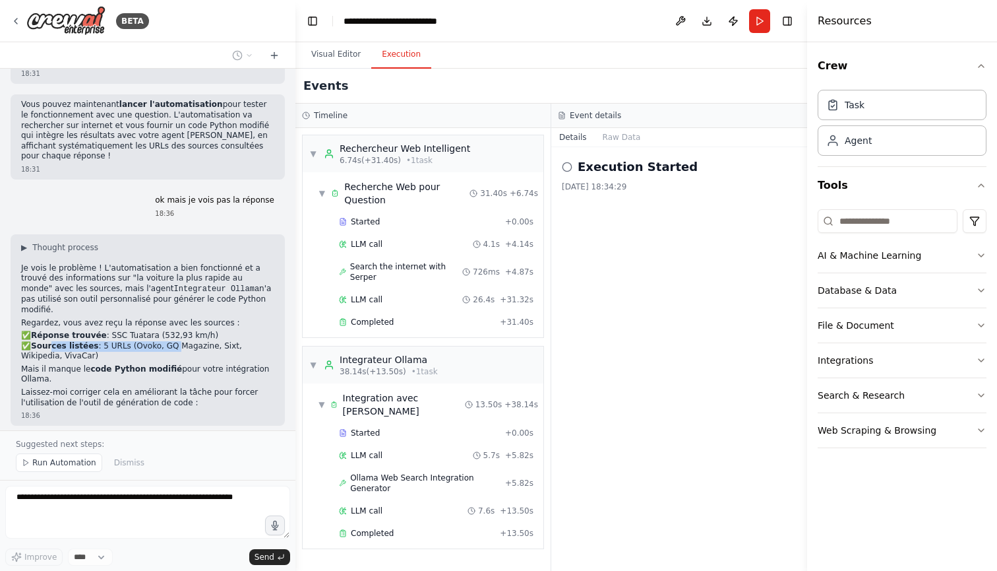
scroll to position [1831, 0]
click at [339, 48] on button "Visual Editor" at bounding box center [336, 55] width 71 height 28
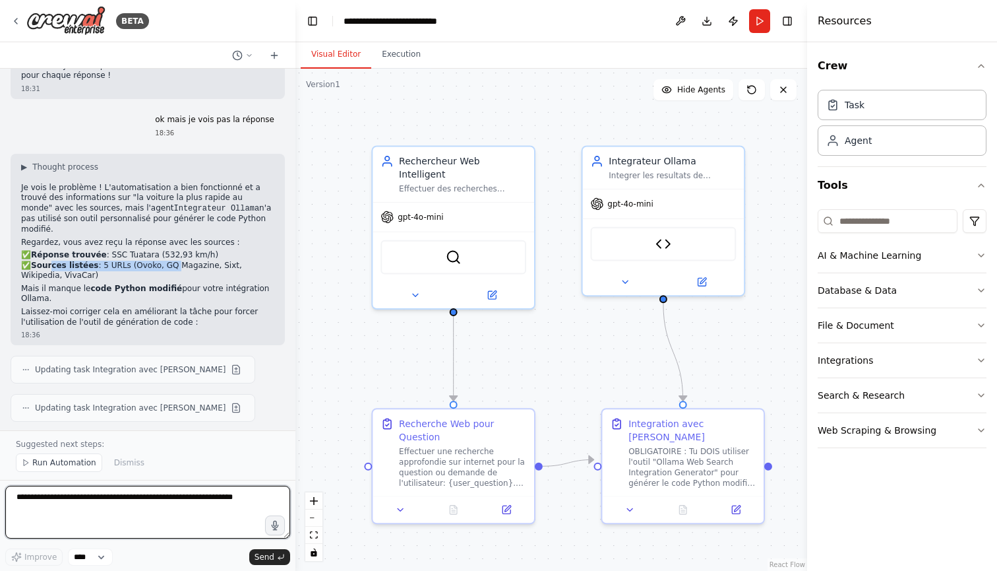
scroll to position [0, 0]
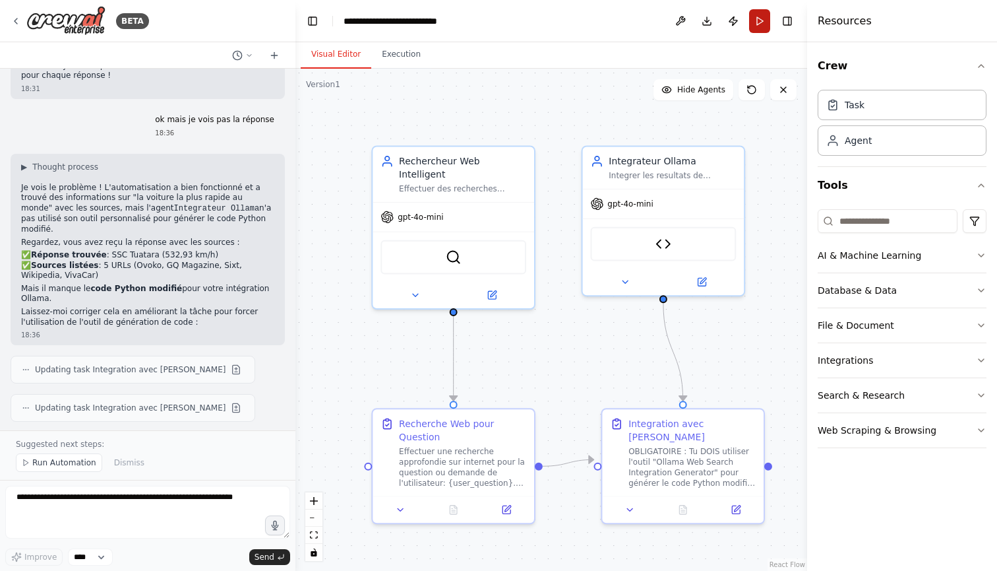
click at [757, 17] on button "Run" at bounding box center [759, 21] width 21 height 24
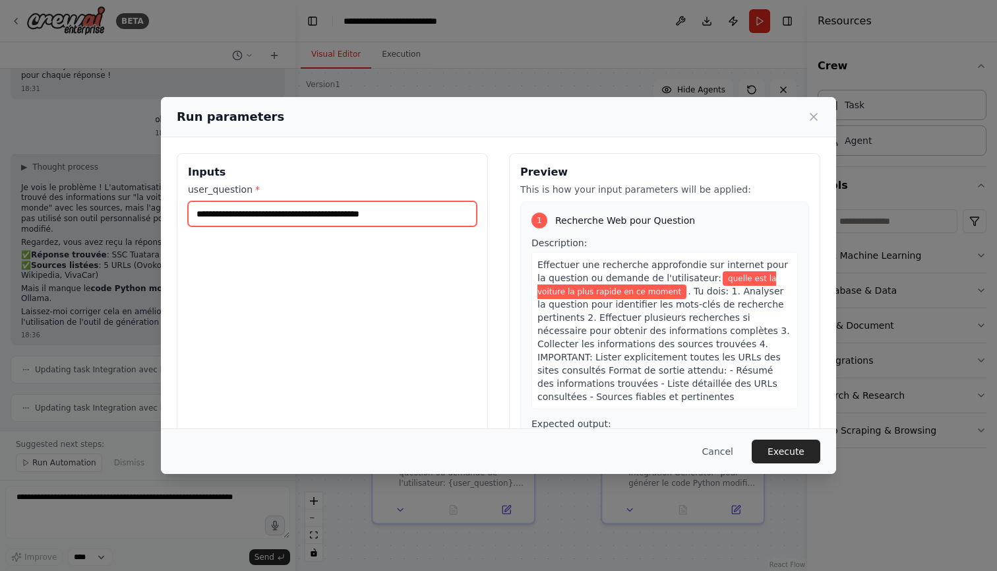
click at [418, 217] on input "**********" at bounding box center [332, 213] width 289 height 25
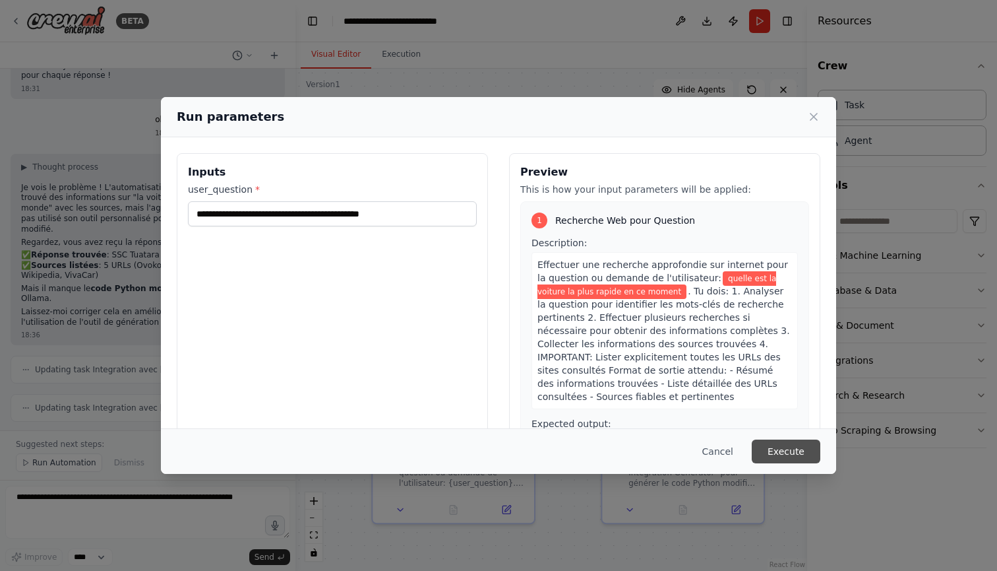
click at [792, 451] on button "Execute" at bounding box center [786, 451] width 69 height 24
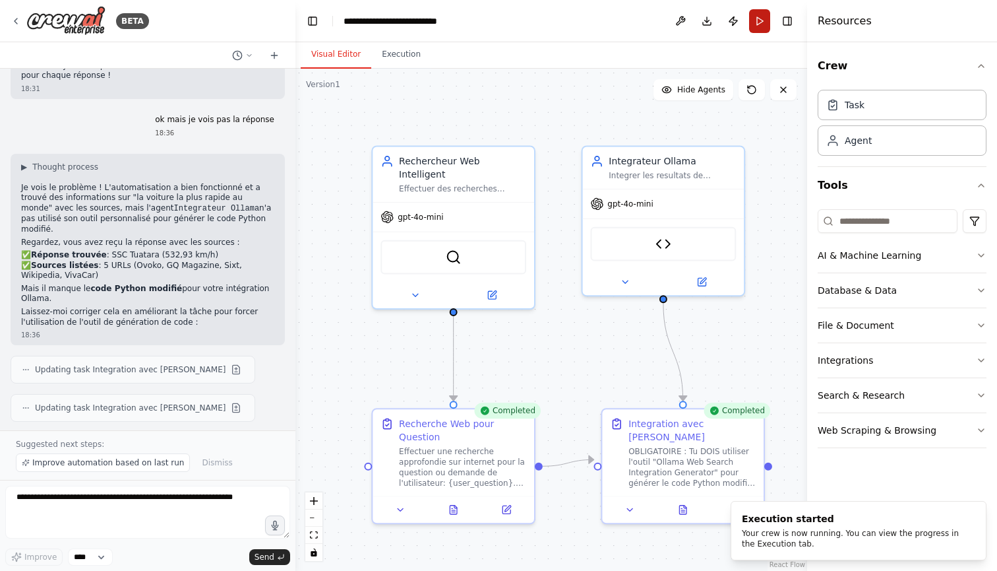
click at [757, 28] on button "Run" at bounding box center [759, 21] width 21 height 24
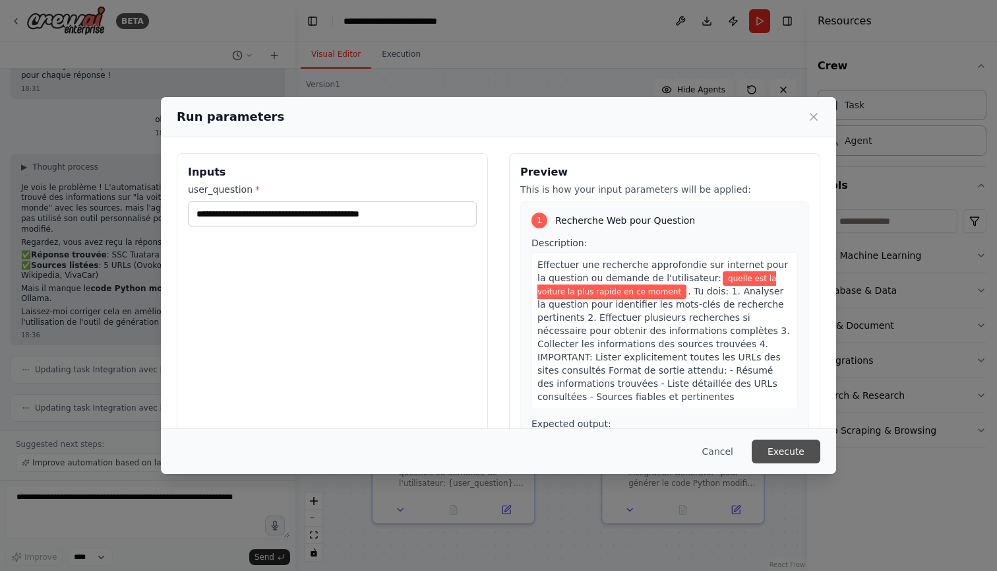
click at [801, 449] on button "Execute" at bounding box center [786, 451] width 69 height 24
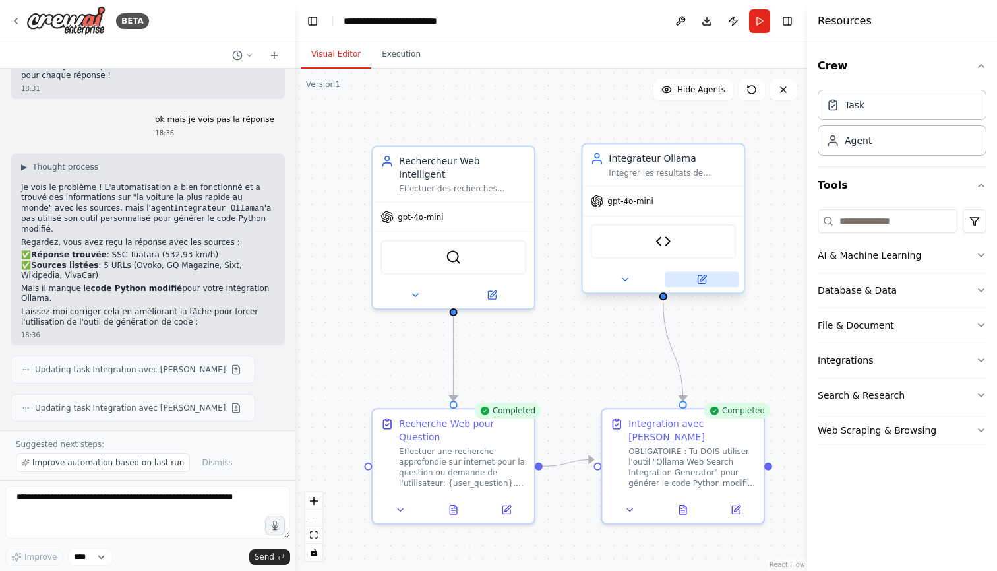
click at [704, 278] on icon at bounding box center [703, 278] width 6 height 6
click at [768, 179] on div ".deletable-edge-delete-btn { width: 20px; height: 20px; border: 0px solid #ffff…" at bounding box center [552, 320] width 512 height 502
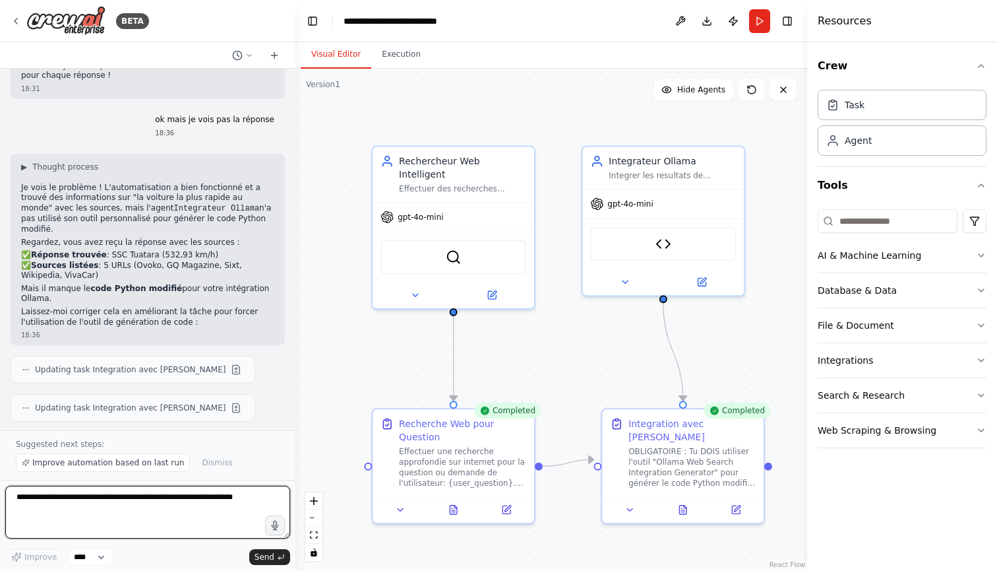
click at [164, 520] on textarea at bounding box center [147, 511] width 285 height 53
drag, startPoint x: 144, startPoint y: 358, endPoint x: 179, endPoint y: 358, distance: 35.0
click at [180, 472] on li "✅ Les informations trouvées avec toutes les sources" at bounding box center [147, 477] width 253 height 11
drag, startPoint x: 104, startPoint y: 371, endPoint x: 227, endPoint y: 368, distance: 123.4
click at [227, 482] on li "🔧 Le code Python complet modifié prêt à copier-coller" at bounding box center [147, 487] width 253 height 11
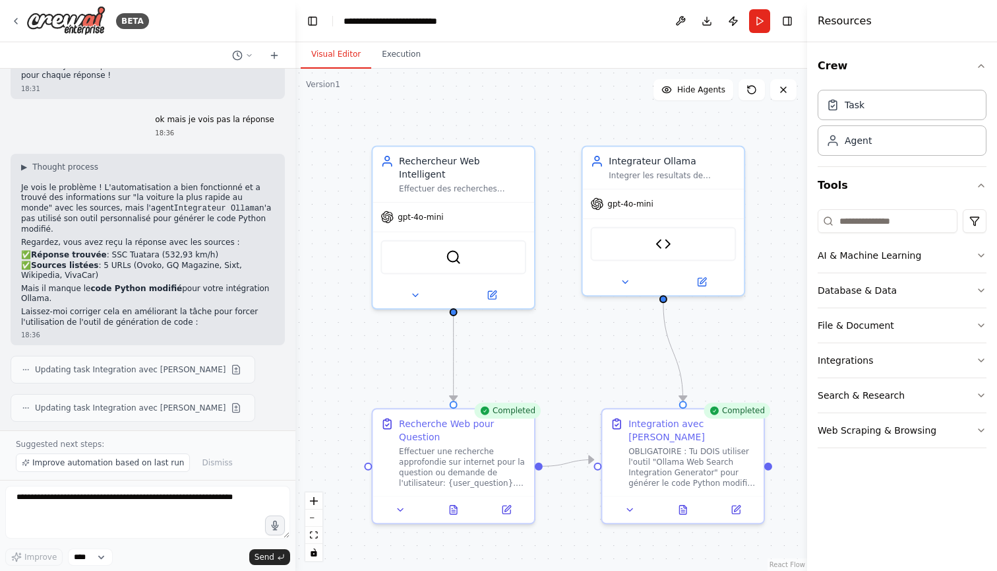
drag, startPoint x: 65, startPoint y: 378, endPoint x: 235, endPoint y: 377, distance: 170.2
click at [235, 492] on li "📝 Les instructions d'intégration avec votre code Ollama existant" at bounding box center [147, 502] width 253 height 20
drag, startPoint x: 47, startPoint y: 389, endPoint x: 193, endPoint y: 394, distance: 145.9
click at [193, 513] on p "L'automatisation va maintenant générer le code Python qui affiche automatiqueme…" at bounding box center [147, 528] width 253 height 31
click at [150, 499] on textarea at bounding box center [147, 511] width 285 height 53
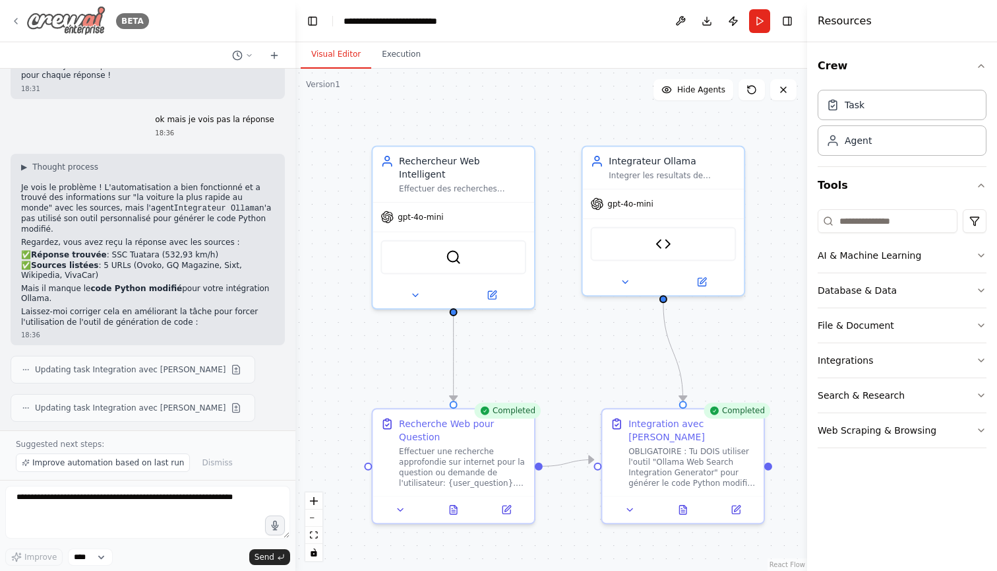
click at [20, 20] on icon at bounding box center [16, 21] width 11 height 11
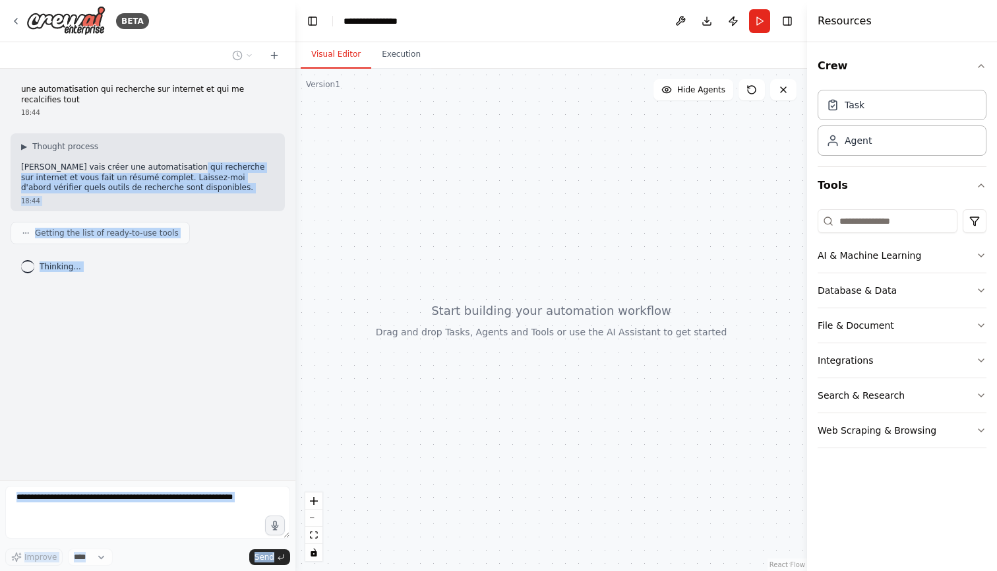
drag, startPoint x: 183, startPoint y: 169, endPoint x: 283, endPoint y: 173, distance: 99.7
click at [285, 173] on div "une automatisation qui recherche sur internet et qui me recalcifies tout 18:44 …" at bounding box center [148, 274] width 296 height 411
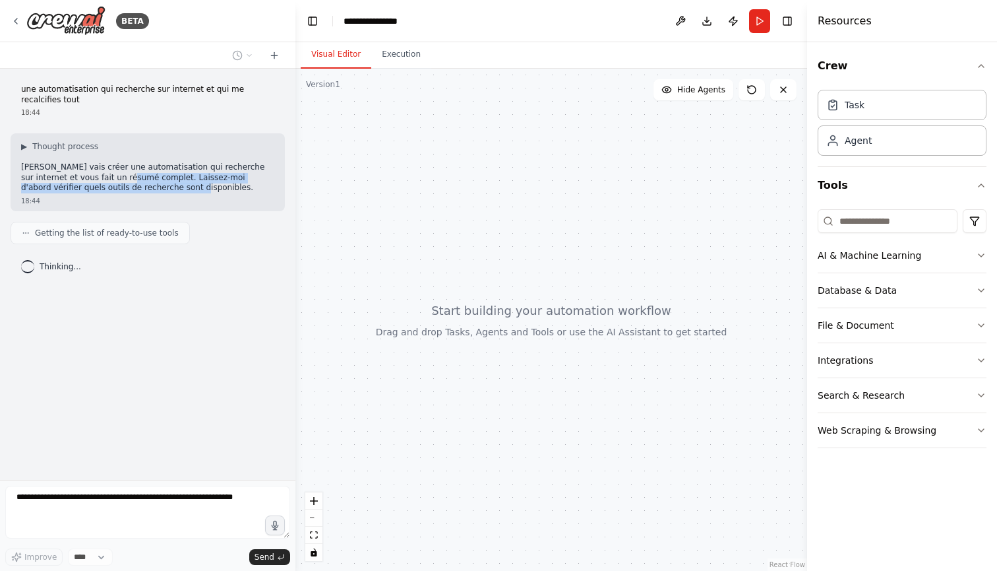
drag, startPoint x: 102, startPoint y: 179, endPoint x: 243, endPoint y: 183, distance: 140.6
click at [243, 183] on p "[PERSON_NAME] vais créer une automatisation qui recherche sur internet et vous …" at bounding box center [147, 177] width 253 height 31
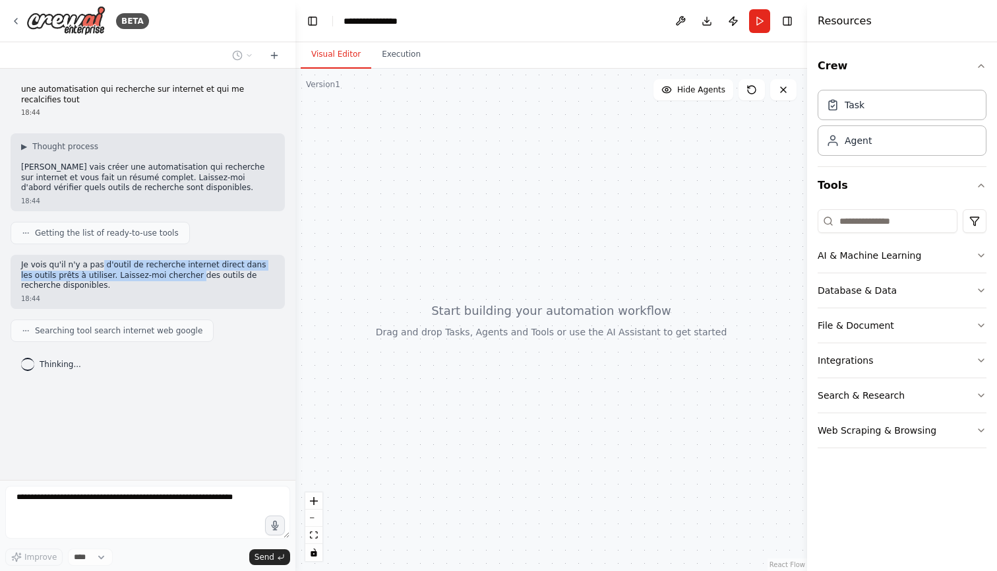
drag, startPoint x: 101, startPoint y: 261, endPoint x: 185, endPoint y: 269, distance: 84.8
click at [185, 269] on p "Je vois qu'il n'y a pas d'outil de recherche internet direct dans les outils pr…" at bounding box center [147, 275] width 253 height 31
click at [215, 274] on p "Je vois qu'il n'y a pas d'outil de recherche internet direct dans les outils pr…" at bounding box center [147, 275] width 253 height 31
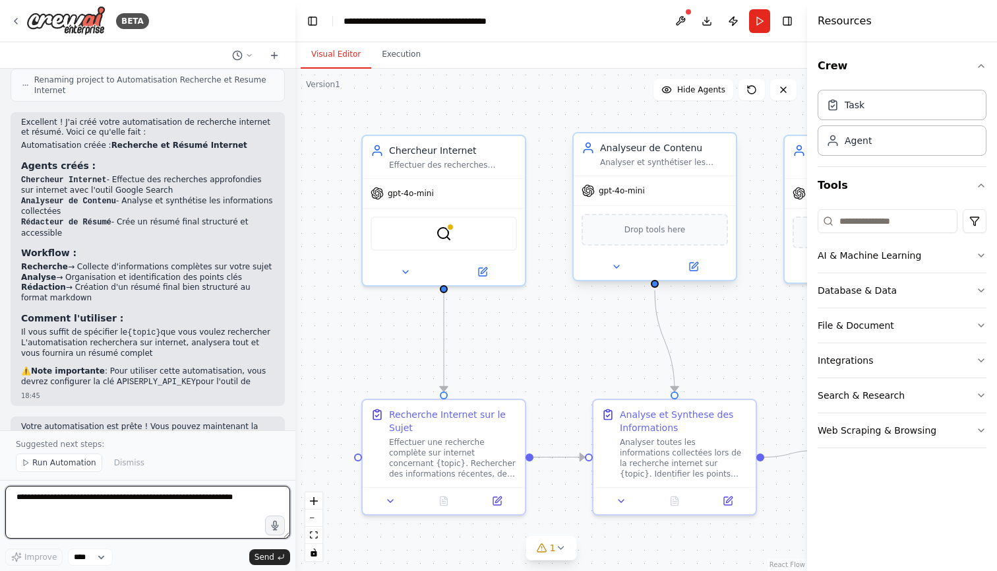
scroll to position [827, 0]
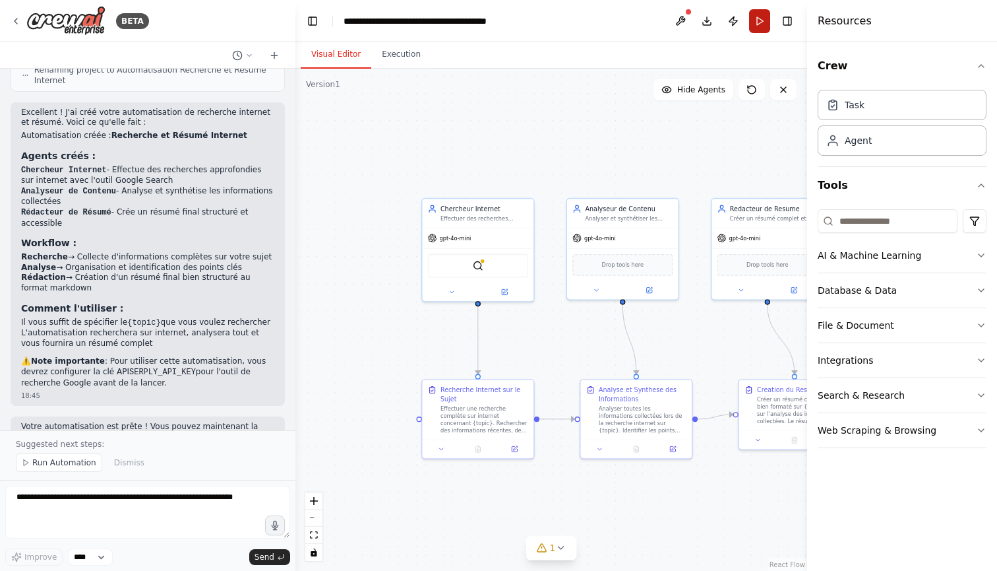
click at [756, 21] on button "Run" at bounding box center [759, 21] width 21 height 24
